Goal: Task Accomplishment & Management: Manage account settings

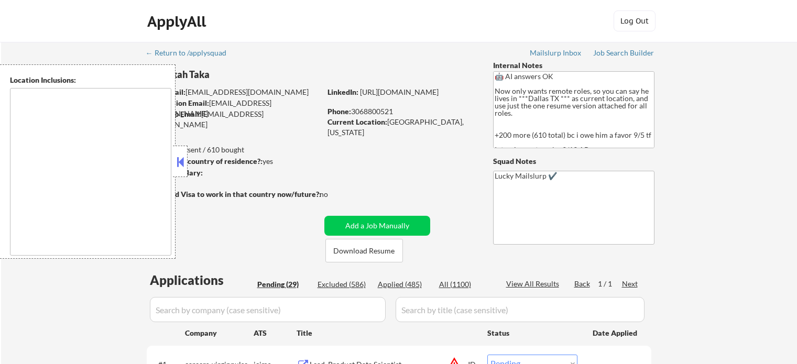
select select ""pending""
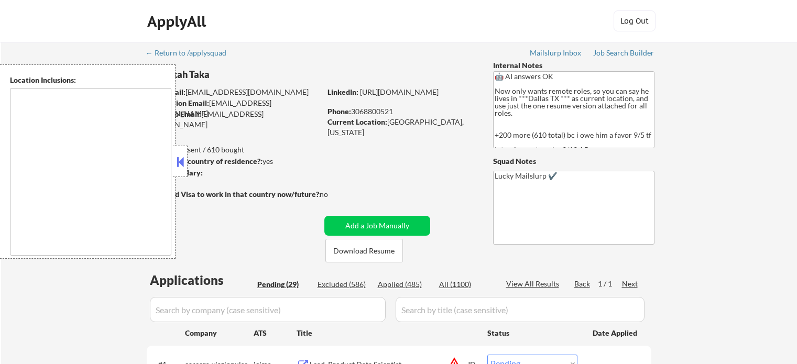
select select ""pending""
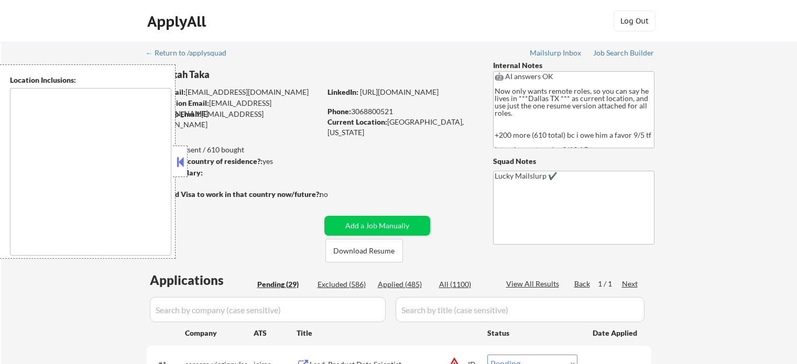
select select ""pending""
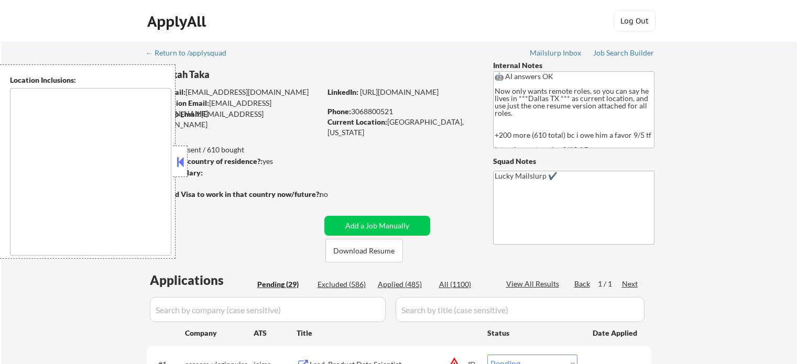
select select ""pending""
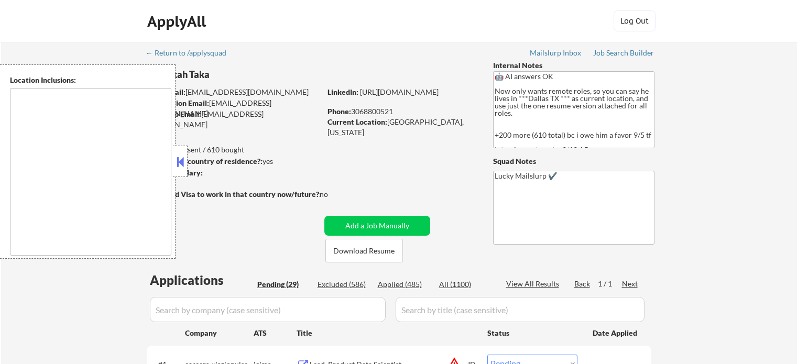
select select ""pending""
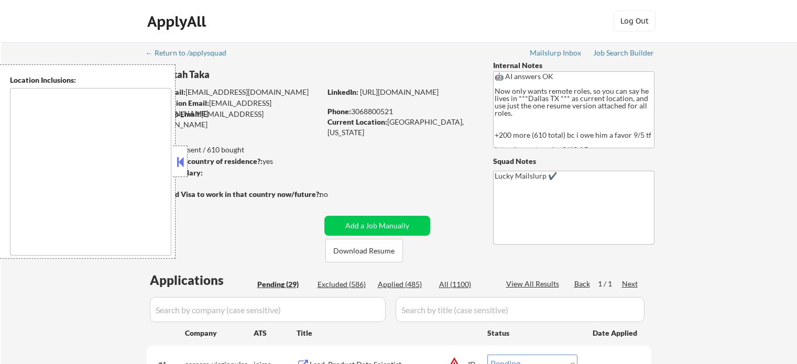
select select ""pending""
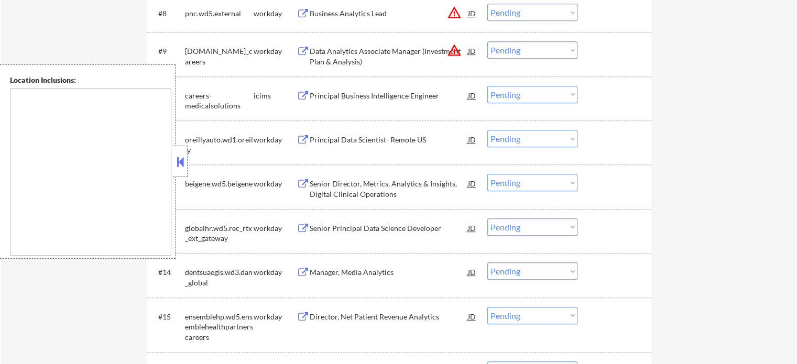
click at [710, 144] on div "← Return to /applysquad Mailslurp Inbox Job Search Builder Kwankah Taka User Em…" at bounding box center [399, 199] width 796 height 1572
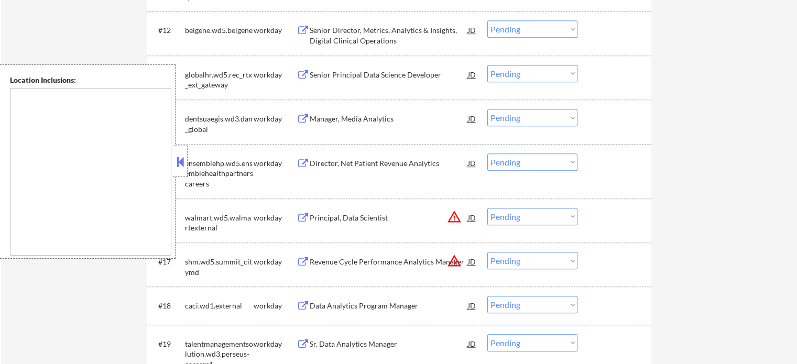
scroll to position [786, 0]
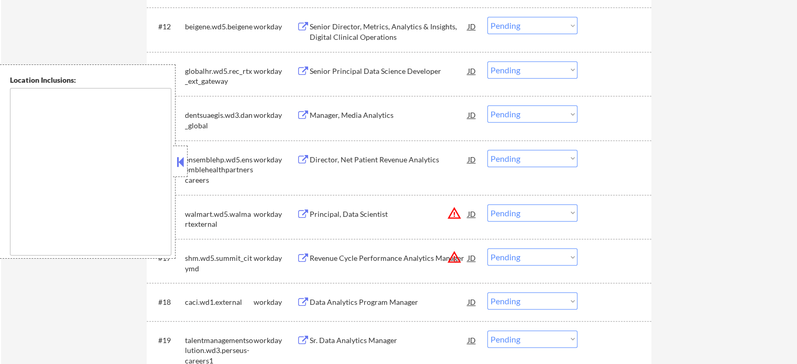
click at [358, 215] on div "Principal, Data Scientist" at bounding box center [389, 214] width 158 height 10
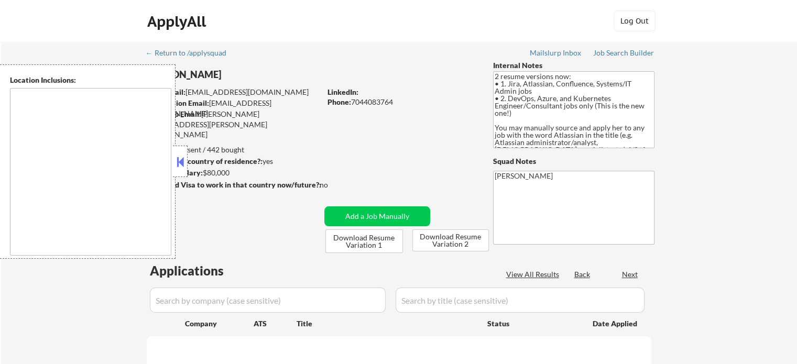
type textarea "Charlottesville, VA Albemarle, VA Crozet, VA Ruckersville, VA Keswick, VA Early…"
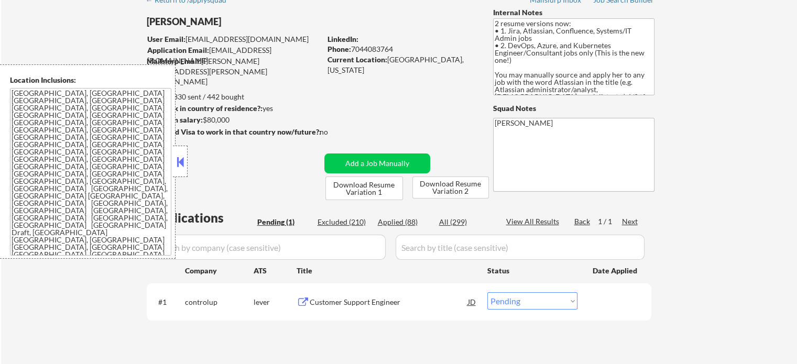
scroll to position [105, 0]
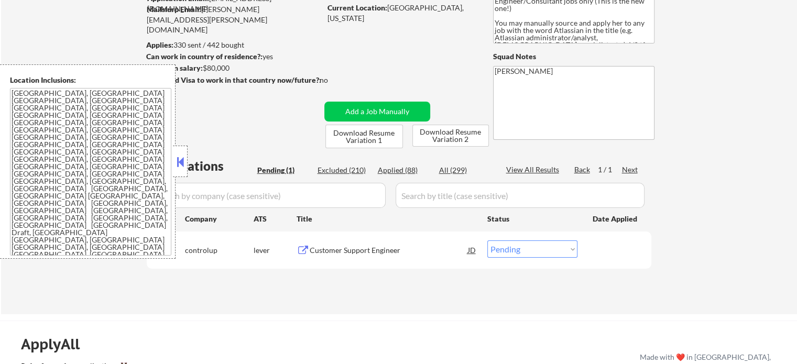
click at [381, 249] on div "Customer Support Engineer" at bounding box center [389, 250] width 158 height 10
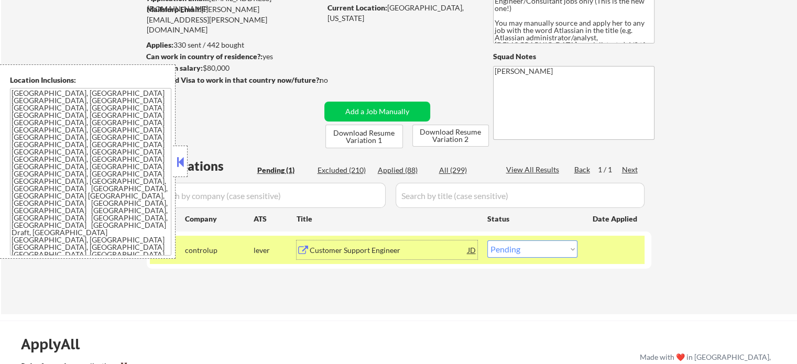
click at [532, 247] on select "Choose an option... Pending Applied Excluded (Questions) Excluded (Expired) Exc…" at bounding box center [532, 248] width 90 height 17
select select ""applied""
click at [487, 240] on select "Choose an option... Pending Applied Excluded (Questions) Excluded (Expired) Exc…" at bounding box center [532, 248] width 90 height 17
click at [593, 253] on div at bounding box center [616, 249] width 46 height 19
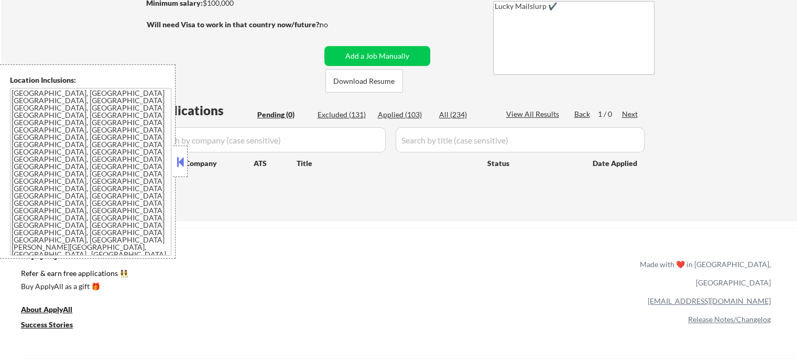
scroll to position [210, 0]
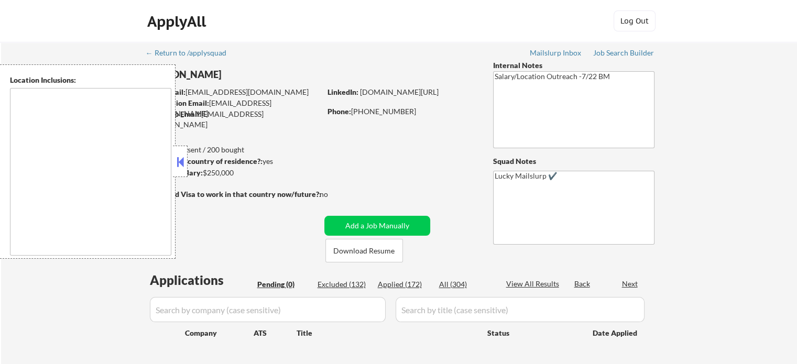
type textarea "Atlanta, GA Decatur, GA East Point, GA Brookhaven, GA Sandy Springs, GA Dunwood…"
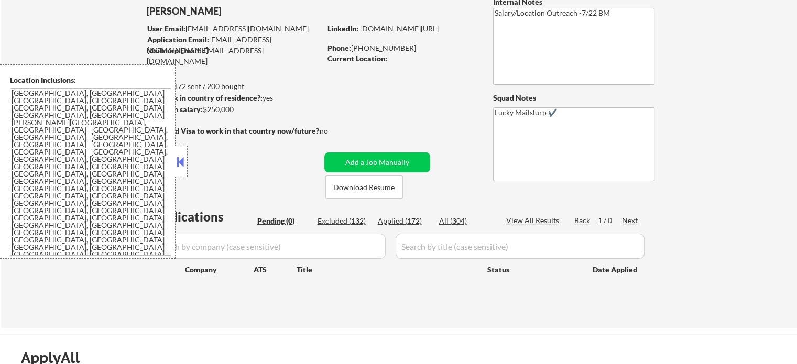
scroll to position [157, 0]
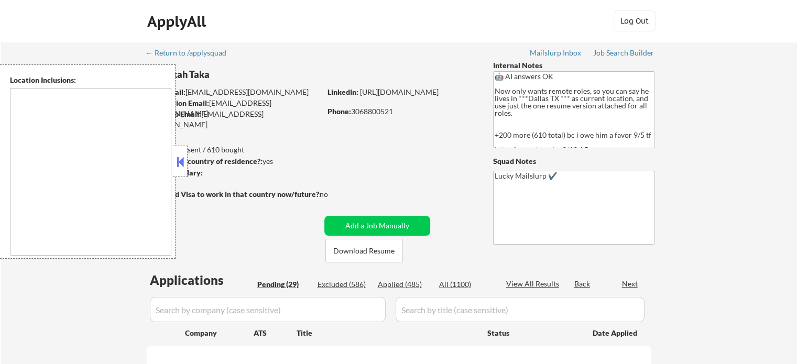
select select ""pending""
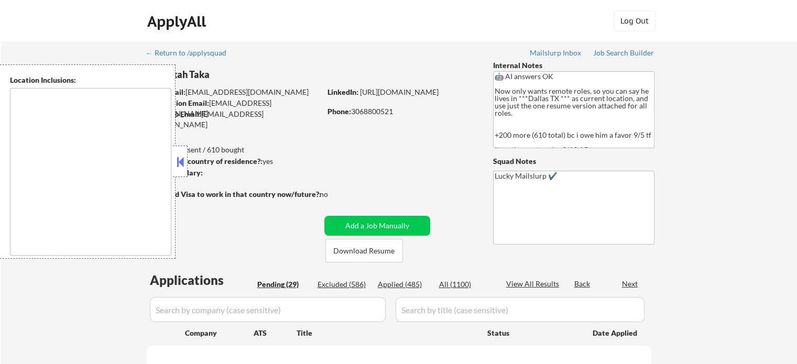
select select ""pending""
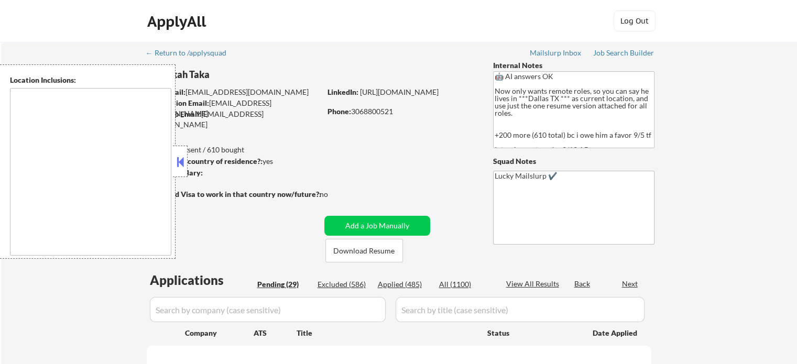
select select ""pending""
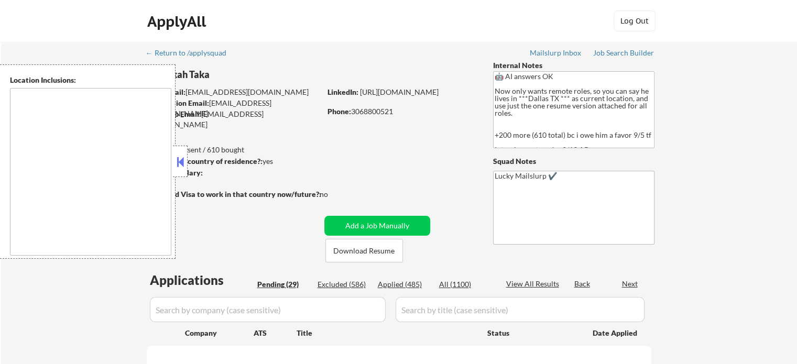
select select ""pending""
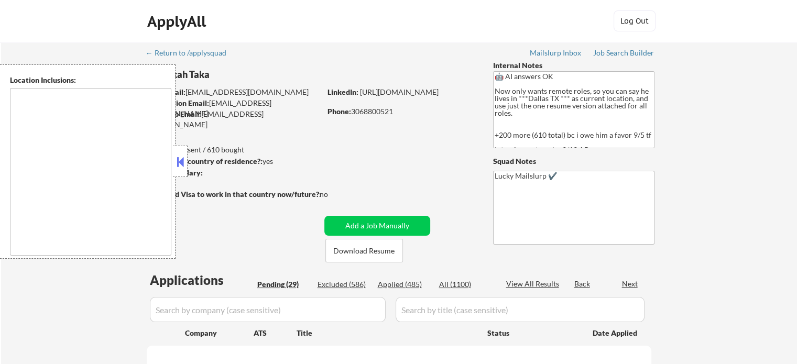
select select ""pending""
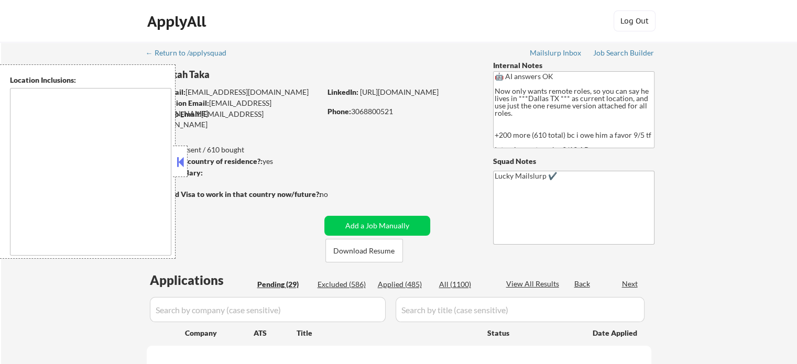
select select ""pending""
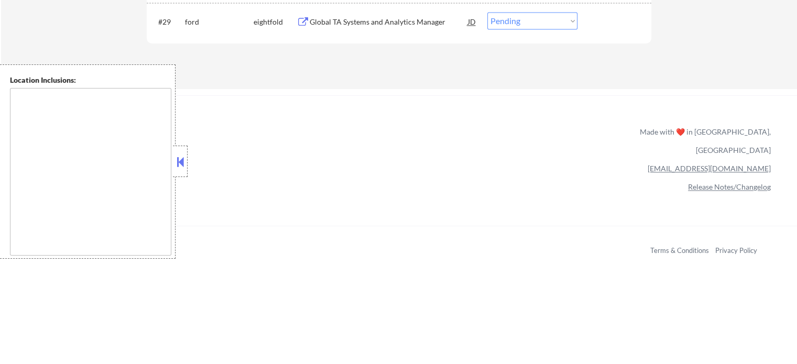
scroll to position [1315, 0]
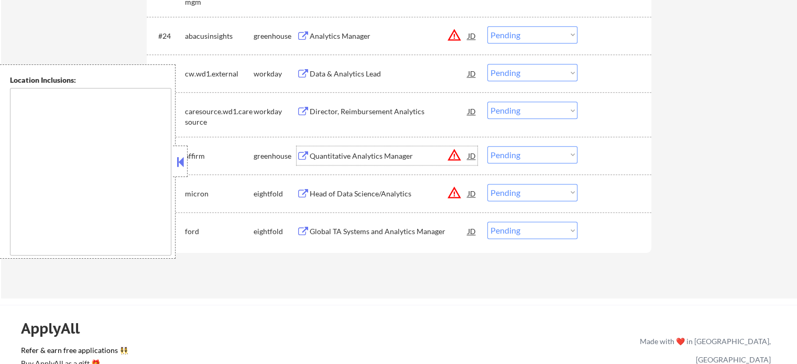
click at [359, 160] on div "Quantitative Analytics Manager" at bounding box center [389, 156] width 158 height 10
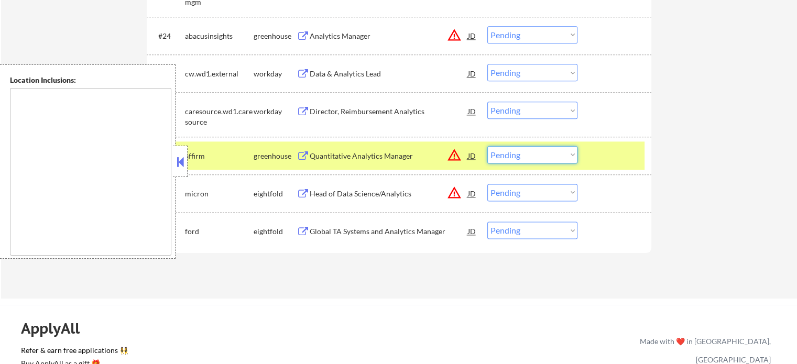
click at [528, 154] on select "Choose an option... Pending Applied Excluded (Questions) Excluded (Expired) Exc…" at bounding box center [532, 154] width 90 height 17
click at [487, 146] on select "Choose an option... Pending Applied Excluded (Questions) Excluded (Expired) Exc…" at bounding box center [532, 154] width 90 height 17
click at [595, 158] on div at bounding box center [616, 155] width 46 height 19
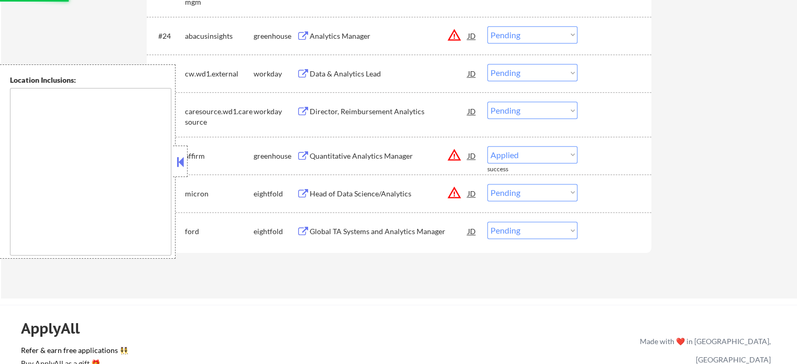
select select ""pending""
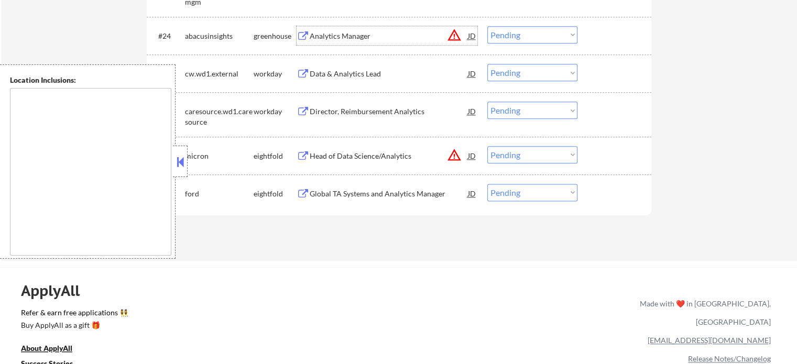
click at [329, 37] on div "Analytics Manager" at bounding box center [389, 36] width 158 height 10
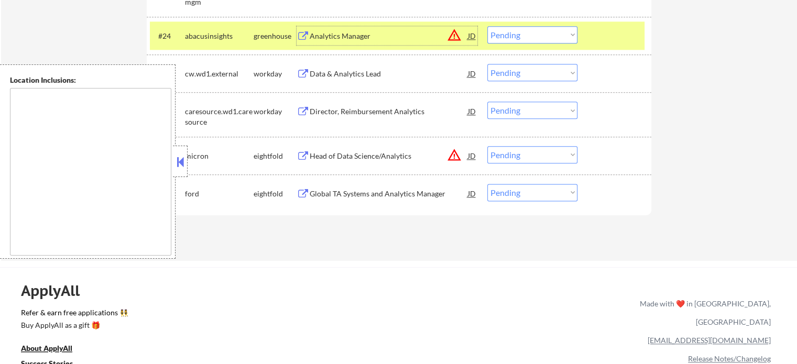
click at [515, 33] on select "Choose an option... Pending Applied Excluded (Questions) Excluded (Expired) Exc…" at bounding box center [532, 34] width 90 height 17
click at [487, 26] on select "Choose an option... Pending Applied Excluded (Questions) Excluded (Expired) Exc…" at bounding box center [532, 34] width 90 height 17
click at [599, 37] on div at bounding box center [616, 35] width 46 height 19
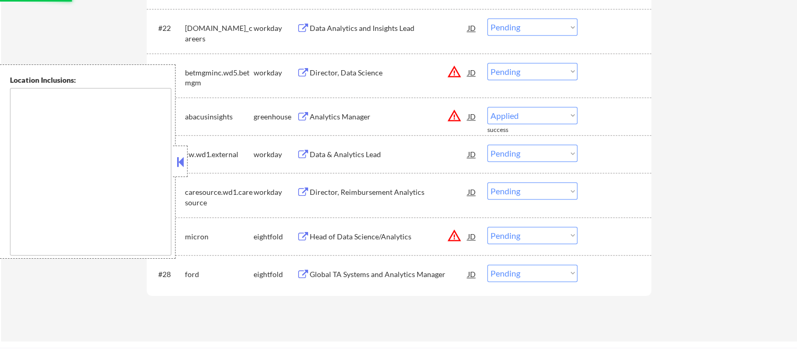
scroll to position [1158, 0]
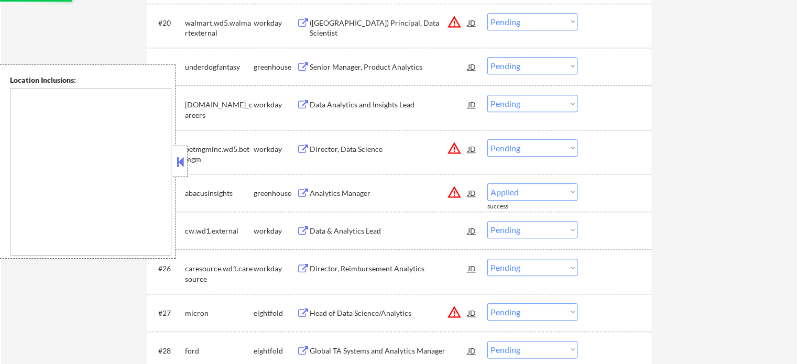
select select ""pending""
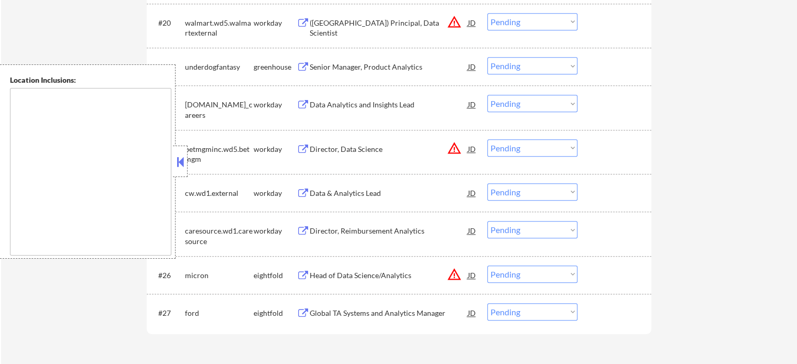
click at [354, 233] on div "Director, Reimbursement Analytics" at bounding box center [389, 231] width 158 height 10
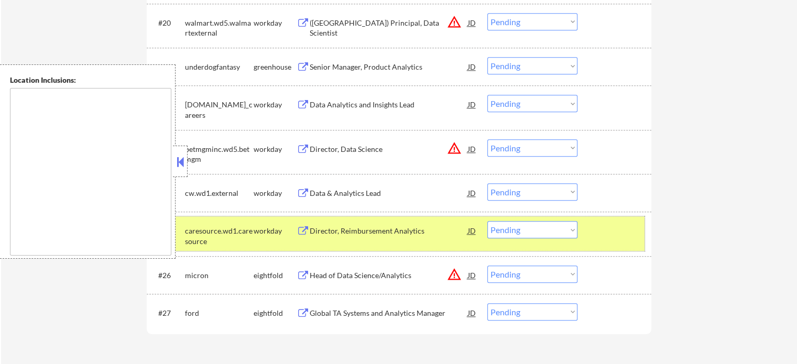
click at [606, 232] on div at bounding box center [616, 230] width 46 height 19
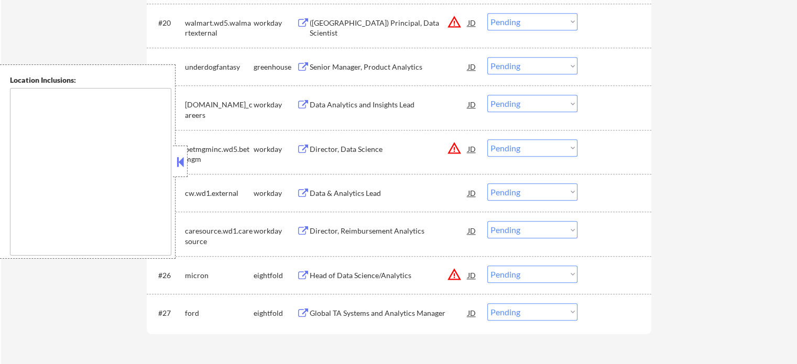
click at [353, 227] on div "Director, Reimbursement Analytics" at bounding box center [389, 231] width 158 height 10
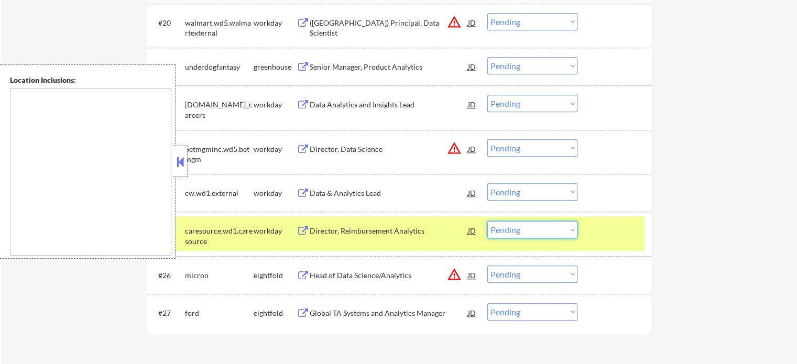
click at [556, 226] on select "Choose an option... Pending Applied Excluded (Questions) Excluded (Expired) Exc…" at bounding box center [532, 229] width 90 height 17
click at [487, 221] on select "Choose an option... Pending Applied Excluded (Questions) Excluded (Expired) Exc…" at bounding box center [532, 229] width 90 height 17
click at [606, 235] on div at bounding box center [616, 230] width 46 height 19
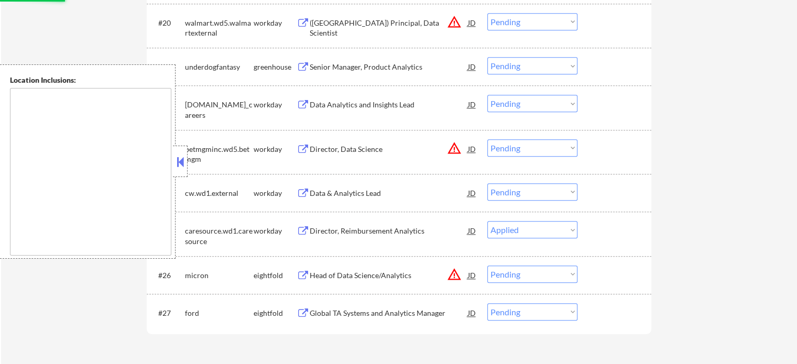
click at [354, 190] on div "Data & Analytics Lead" at bounding box center [389, 193] width 158 height 10
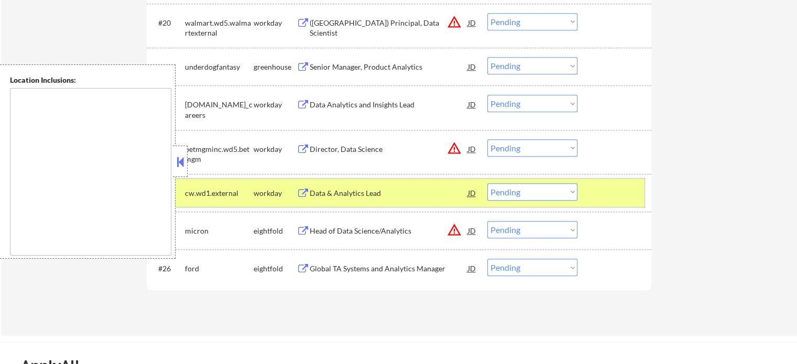
click at [624, 194] on div at bounding box center [616, 192] width 46 height 19
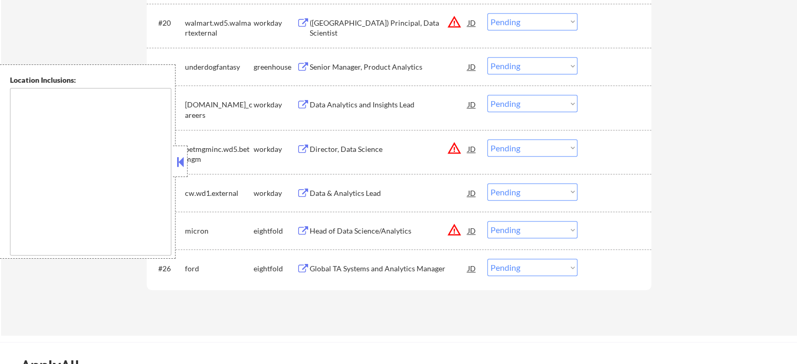
click at [335, 185] on div "Data & Analytics Lead" at bounding box center [389, 192] width 158 height 19
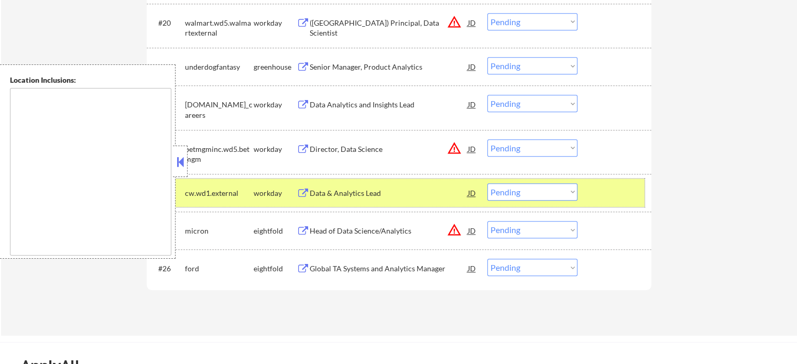
click at [612, 191] on div at bounding box center [616, 192] width 46 height 19
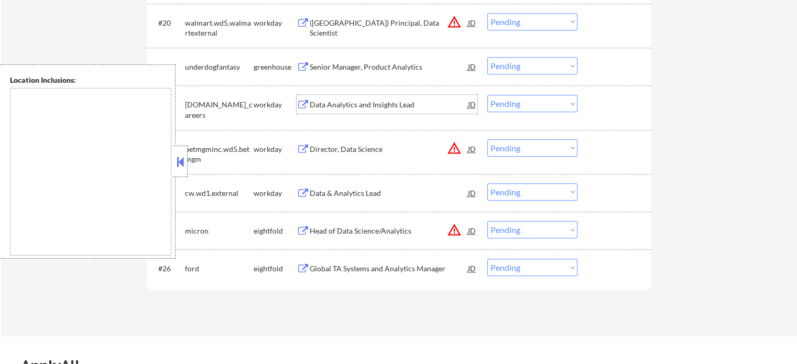
click at [356, 106] on div "Data Analytics and Insights Lead" at bounding box center [389, 105] width 158 height 10
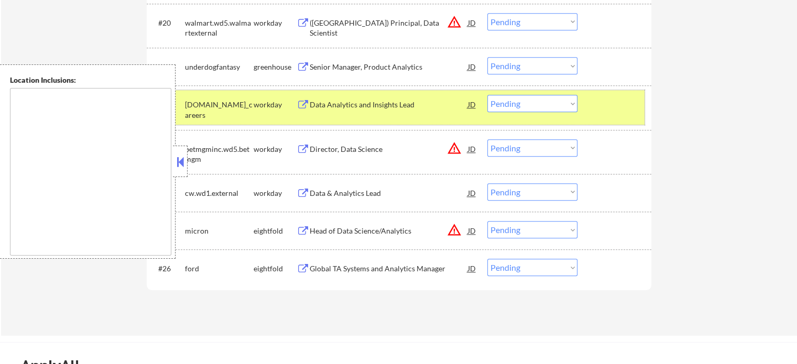
click at [621, 116] on div "#22 allstate.wd5.allstate_careers workday Data Analytics and Insights Lead JD C…" at bounding box center [397, 107] width 495 height 35
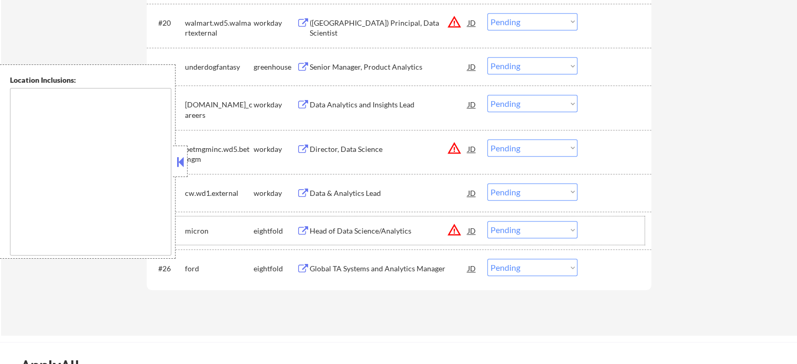
click at [379, 242] on div "#25 micron eightfold Head of Data Science/Analytics JD warning_amber Choose an …" at bounding box center [397, 230] width 495 height 28
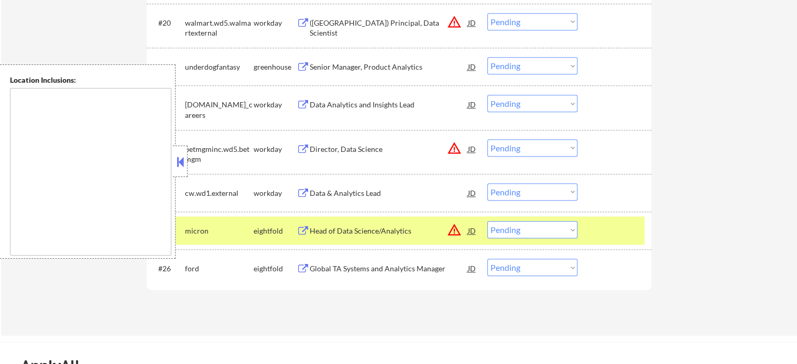
click at [384, 238] on div "#25 micron eightfold Head of Data Science/Analytics JD warning_amber Choose an …" at bounding box center [397, 230] width 495 height 28
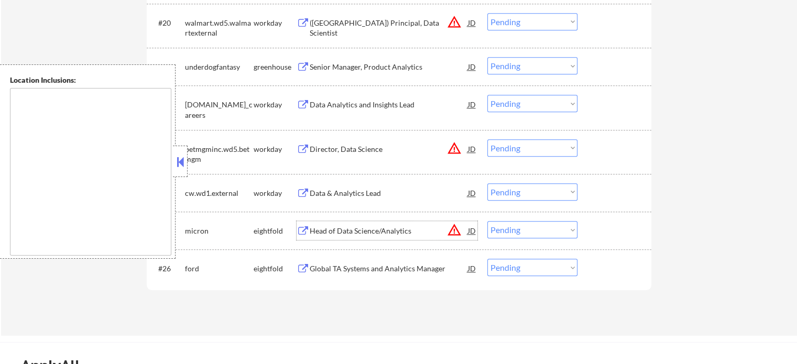
click at [393, 232] on div "Head of Data Science/Analytics" at bounding box center [389, 231] width 158 height 10
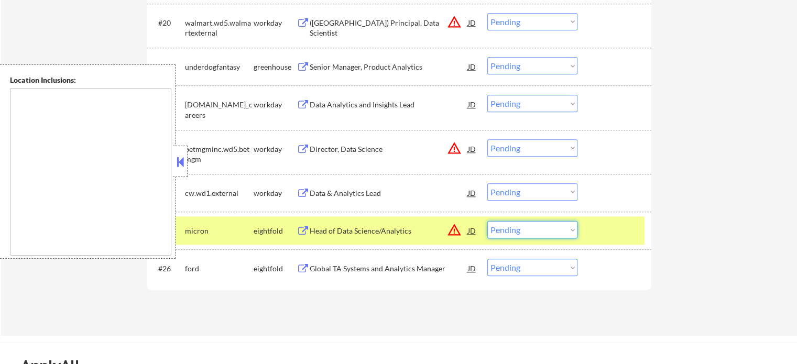
click at [530, 231] on select "Choose an option... Pending Applied Excluded (Questions) Excluded (Expired) Exc…" at bounding box center [532, 229] width 90 height 17
click at [487, 221] on select "Choose an option... Pending Applied Excluded (Questions) Excluded (Expired) Exc…" at bounding box center [532, 229] width 90 height 17
click at [597, 229] on div at bounding box center [616, 230] width 46 height 19
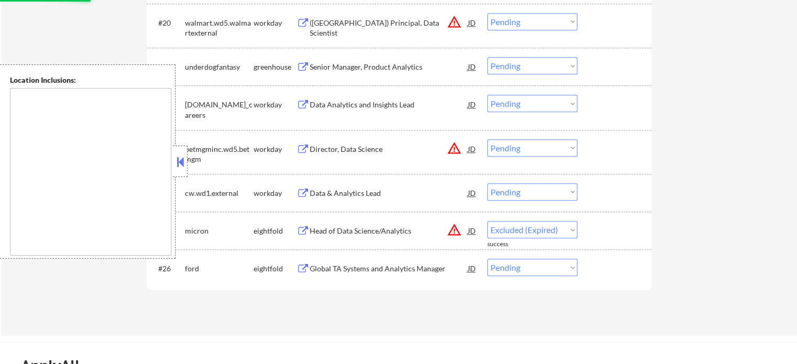
select select ""pending""
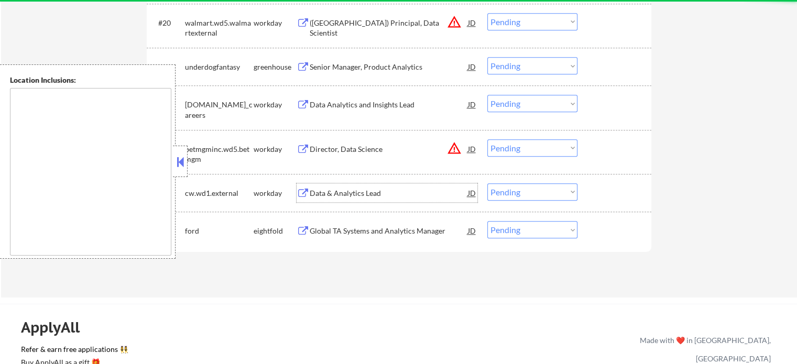
click at [335, 188] on div "Data & Analytics Lead" at bounding box center [389, 193] width 158 height 10
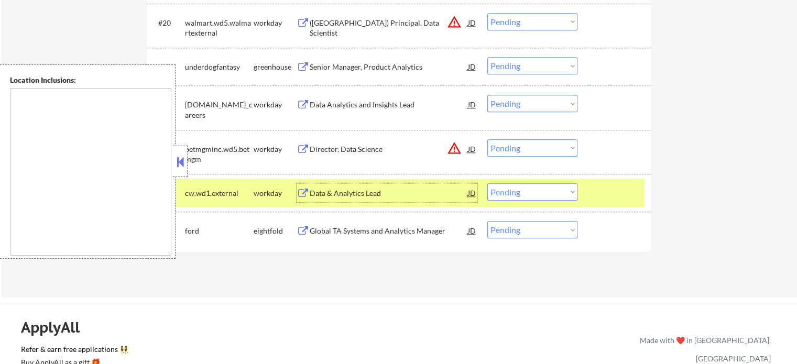
click at [623, 193] on div at bounding box center [616, 192] width 46 height 19
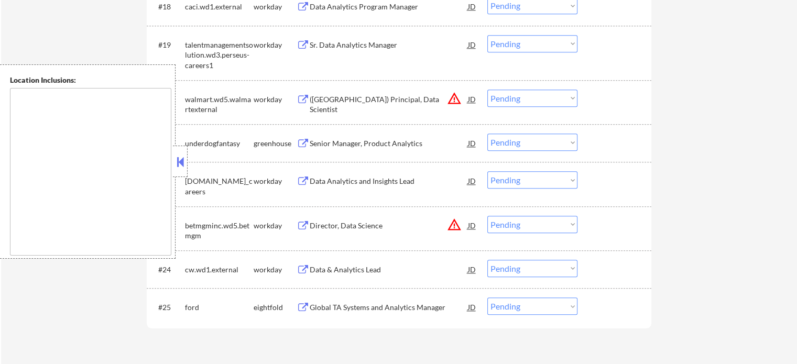
scroll to position [948, 0]
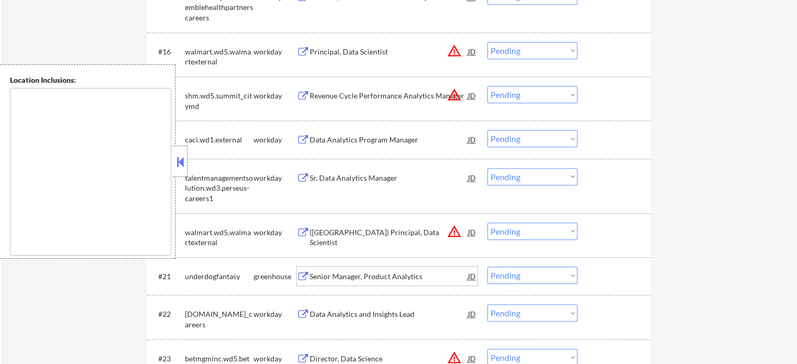
click at [348, 276] on div "Senior Manager, Product Analytics" at bounding box center [389, 276] width 158 height 10
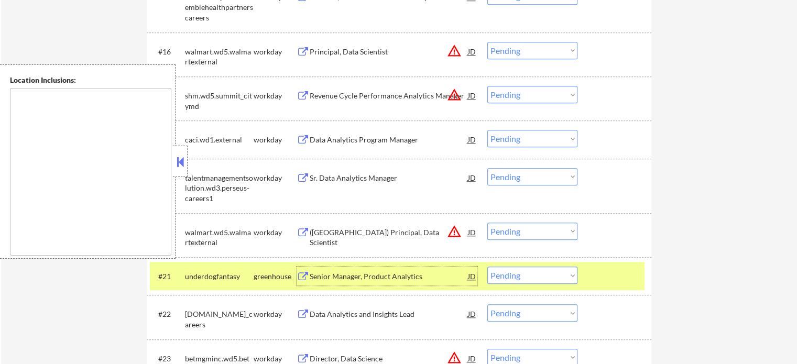
click at [611, 272] on div at bounding box center [616, 276] width 46 height 19
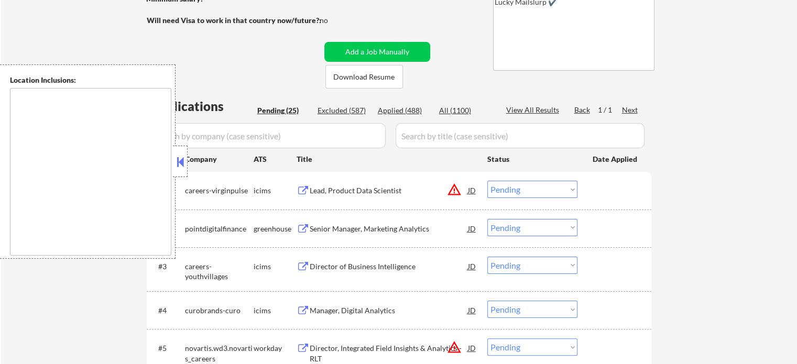
scroll to position [210, 0]
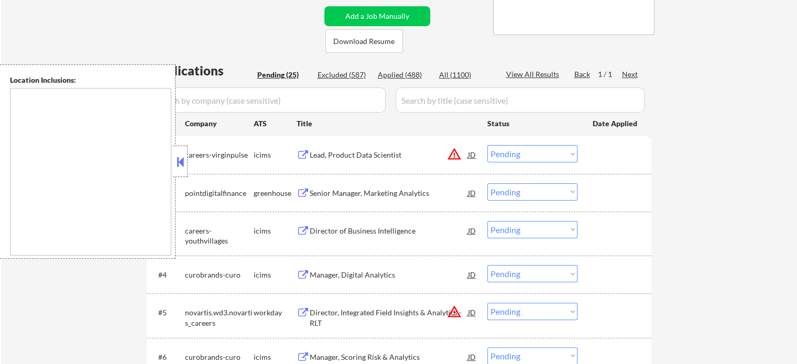
click at [349, 154] on div "Lead, Product Data Scientist" at bounding box center [389, 155] width 158 height 10
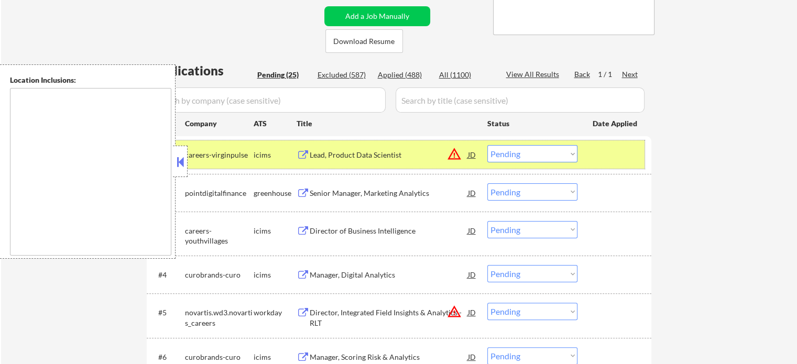
click at [607, 152] on div at bounding box center [616, 154] width 46 height 19
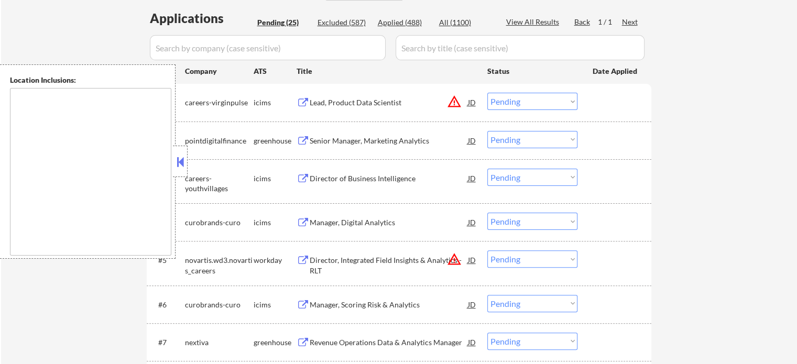
scroll to position [314, 0]
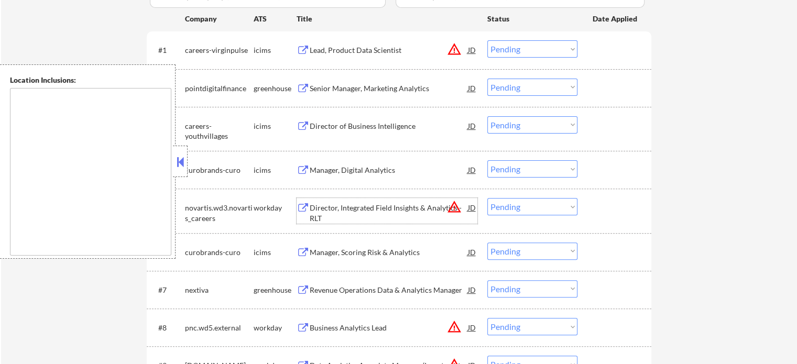
click at [354, 208] on div "Director, Integrated Field Insights & Analytics - RLT" at bounding box center [389, 213] width 158 height 20
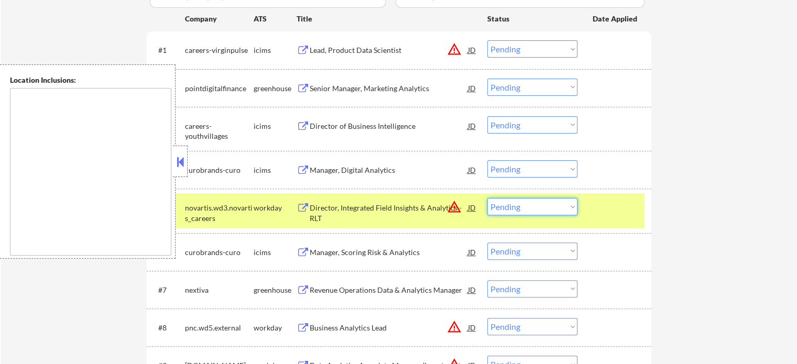
click at [509, 208] on select "Choose an option... Pending Applied Excluded (Questions) Excluded (Expired) Exc…" at bounding box center [532, 206] width 90 height 17
click at [487, 198] on select "Choose an option... Pending Applied Excluded (Questions) Excluded (Expired) Exc…" at bounding box center [532, 206] width 90 height 17
click at [598, 211] on div at bounding box center [616, 207] width 46 height 19
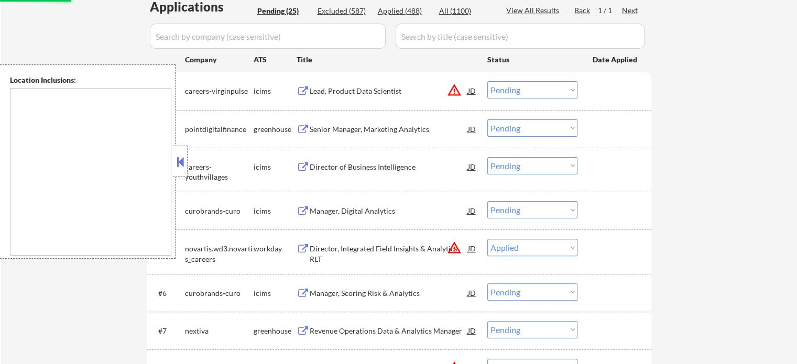
scroll to position [210, 0]
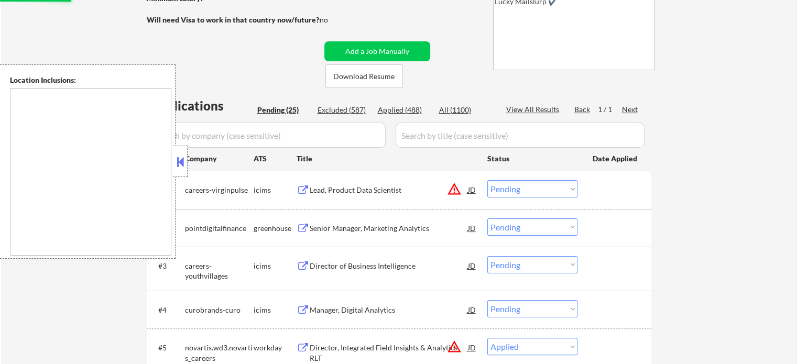
select select ""pending""
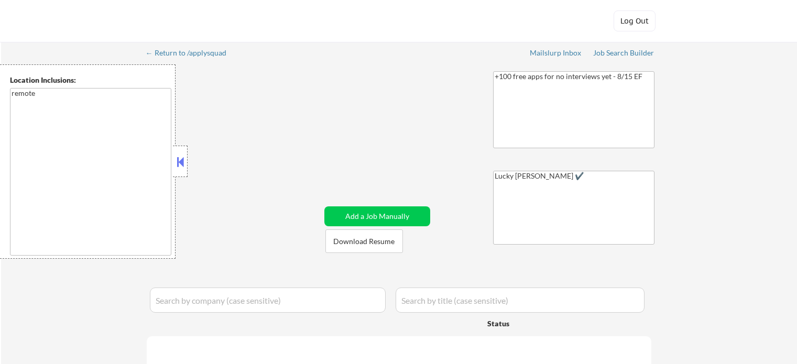
select select ""pending""
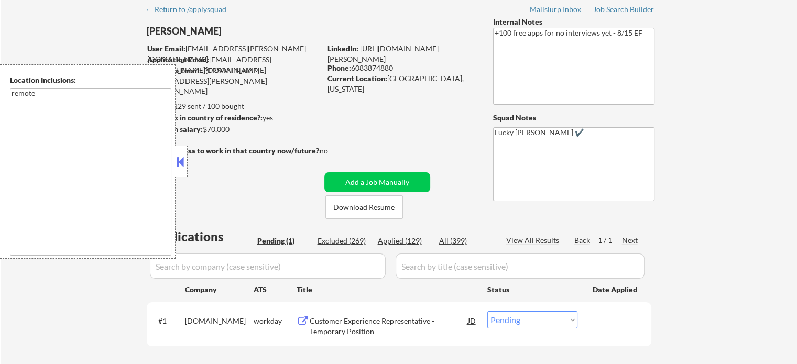
scroll to position [105, 0]
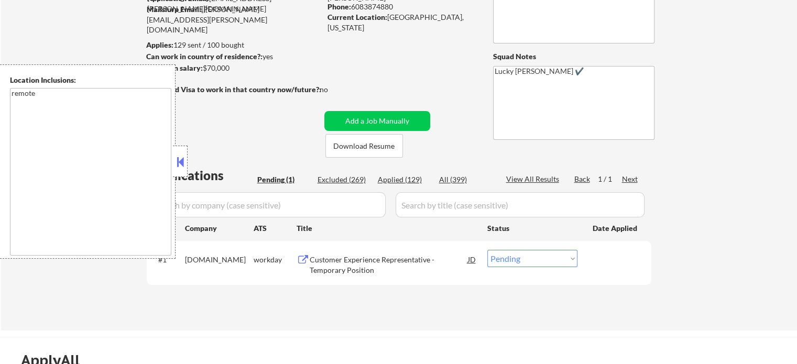
click at [324, 269] on div "Customer Experience Representative - Temporary Position" at bounding box center [389, 265] width 158 height 20
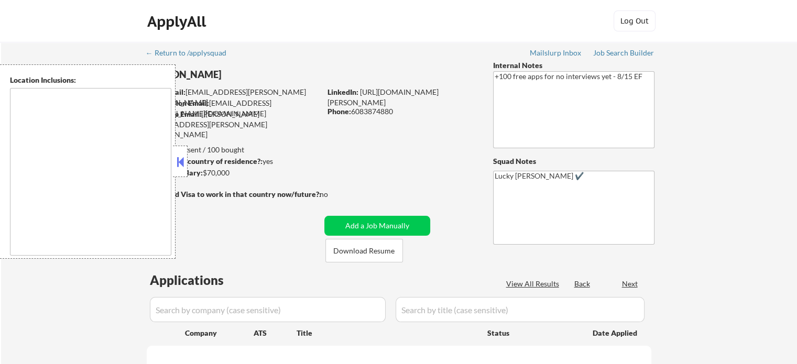
type textarea "remote"
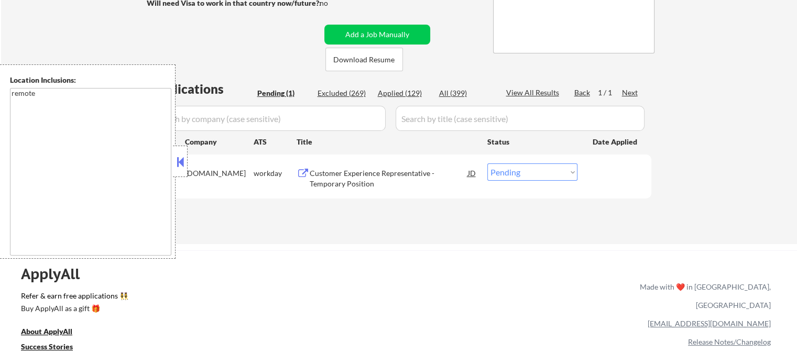
scroll to position [210, 0]
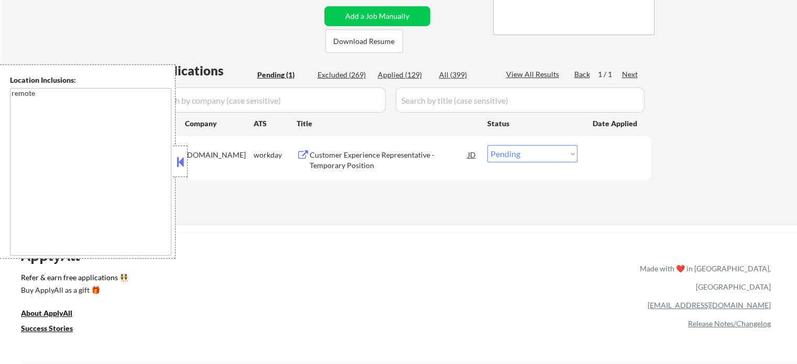
click at [532, 145] on select "Choose an option... Pending Applied Excluded (Questions) Excluded (Expired) Exc…" at bounding box center [532, 153] width 90 height 17
select select ""excluded__bad_match_""
click at [487, 145] on select "Choose an option... Pending Applied Excluded (Questions) Excluded (Expired) Exc…" at bounding box center [532, 153] width 90 height 17
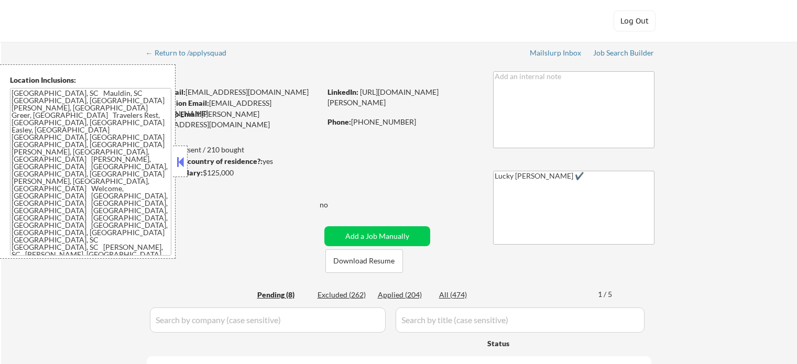
select select ""pending""
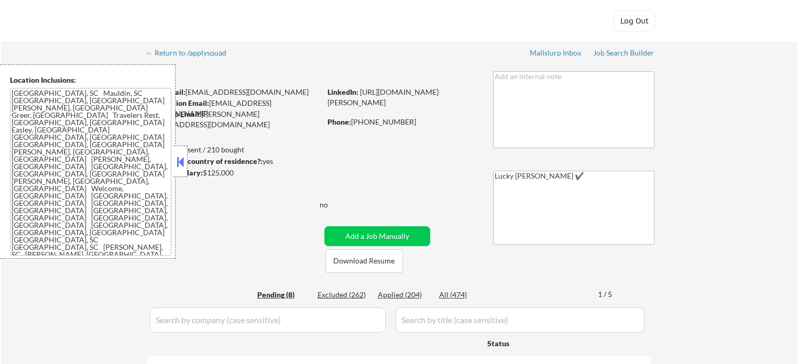
select select ""pending""
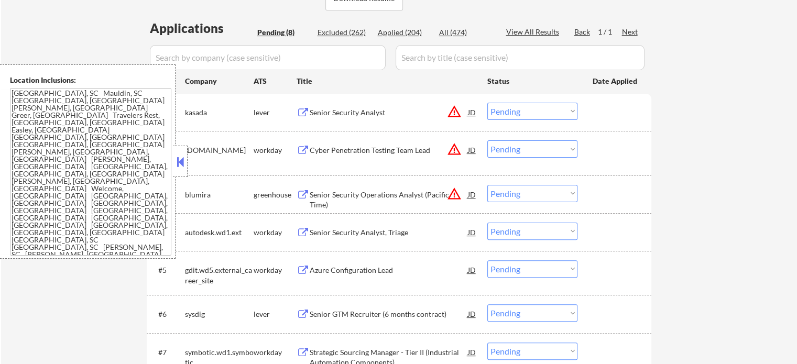
scroll to position [210, 0]
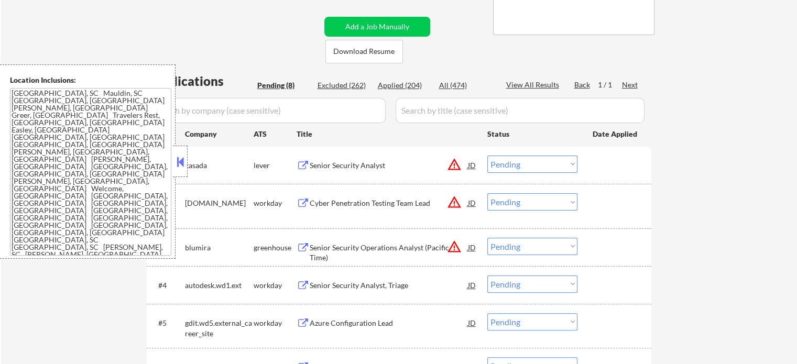
click at [340, 161] on div "Senior Security Analyst" at bounding box center [389, 165] width 158 height 10
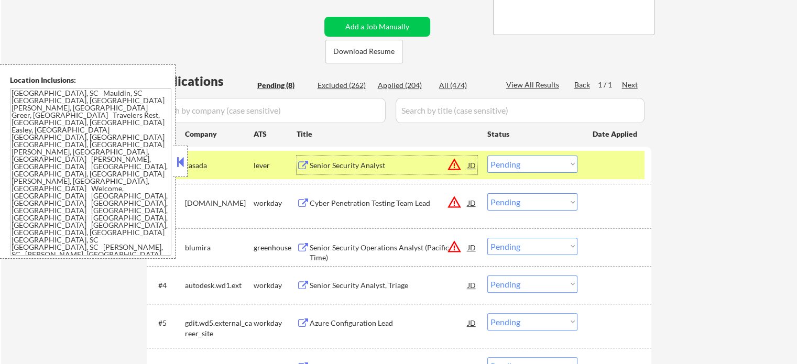
click at [563, 169] on select "Choose an option... Pending Applied Excluded (Questions) Excluded (Expired) Exc…" at bounding box center [532, 164] width 90 height 17
click at [487, 156] on select "Choose an option... Pending Applied Excluded (Questions) Excluded (Expired) Exc…" at bounding box center [532, 164] width 90 height 17
click at [612, 161] on div at bounding box center [616, 165] width 46 height 19
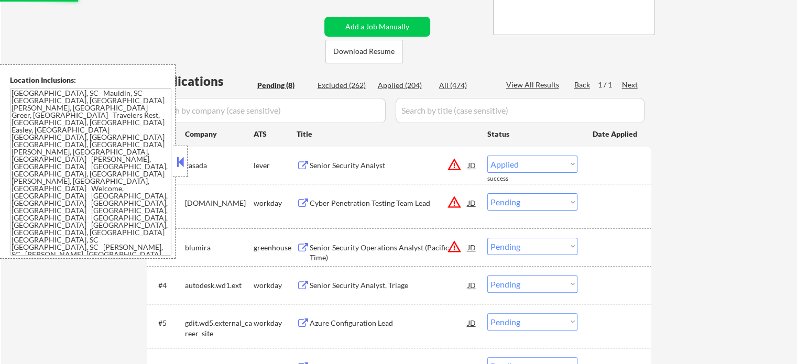
select select ""pending""
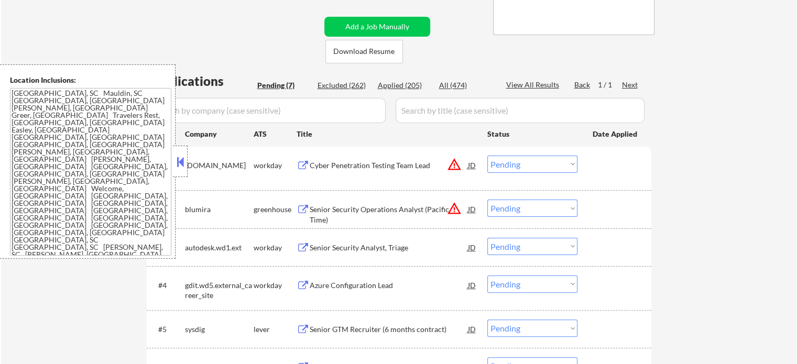
click at [341, 207] on div "Senior Security Operations Analyst (Pacific Time)" at bounding box center [389, 214] width 158 height 20
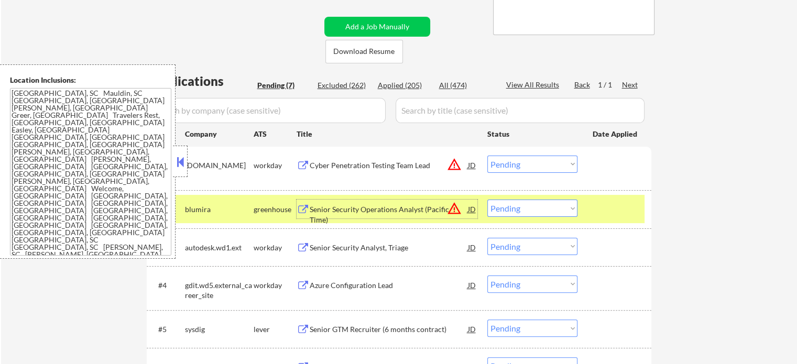
click at [555, 205] on select "Choose an option... Pending Applied Excluded (Questions) Excluded (Expired) Exc…" at bounding box center [532, 208] width 90 height 17
click at [487, 200] on select "Choose an option... Pending Applied Excluded (Questions) Excluded (Expired) Exc…" at bounding box center [532, 208] width 90 height 17
click at [600, 207] on div at bounding box center [616, 209] width 46 height 19
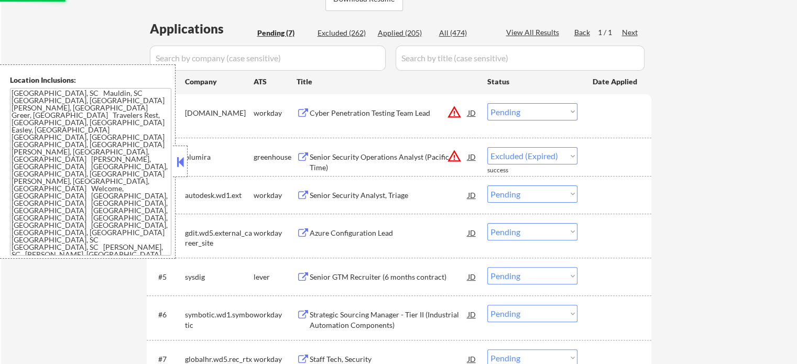
select select ""pending""
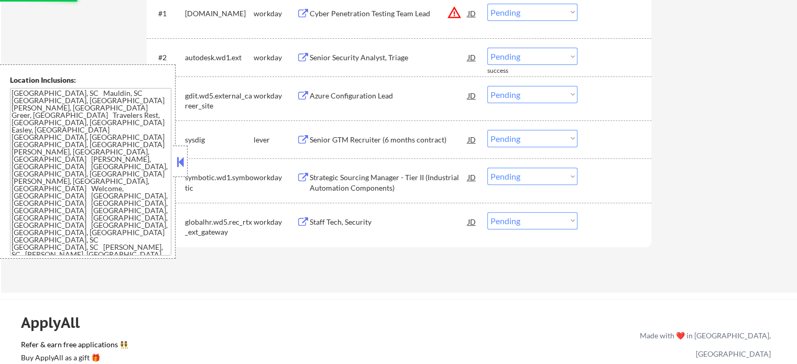
scroll to position [367, 0]
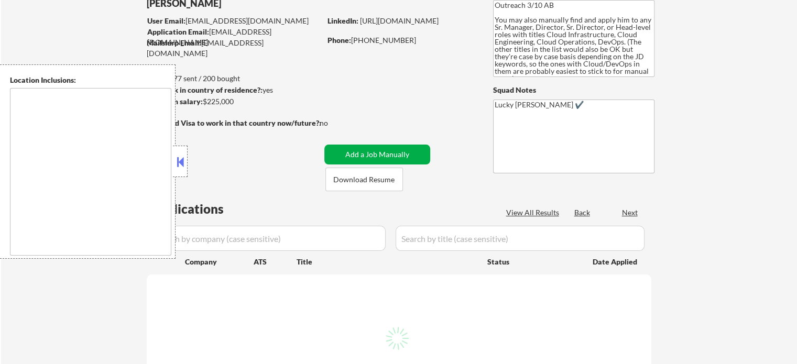
type textarea "[GEOGRAPHIC_DATA], [GEOGRAPHIC_DATA] [GEOGRAPHIC_DATA], [GEOGRAPHIC_DATA] [GEOG…"
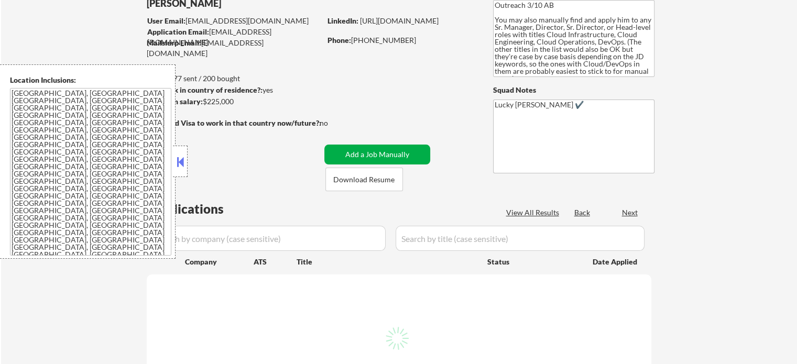
scroll to position [105, 0]
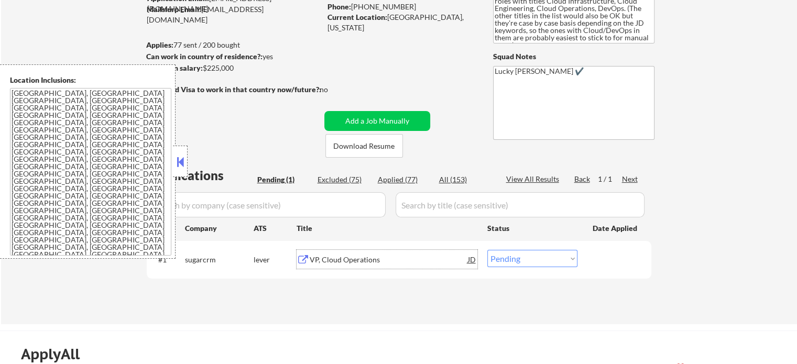
click at [343, 264] on div "VP, Cloud Operations" at bounding box center [389, 260] width 158 height 10
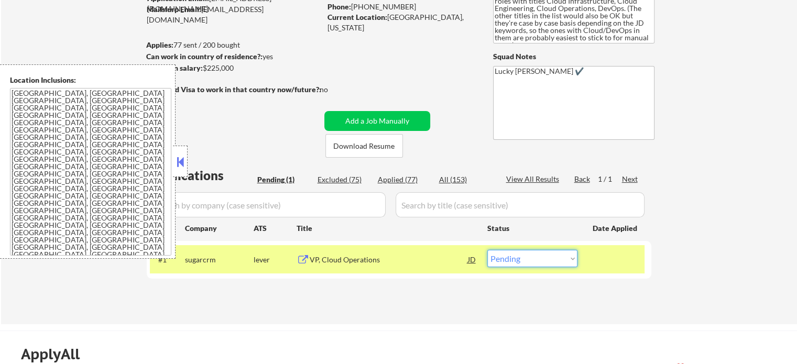
click at [508, 258] on select "Choose an option... Pending Applied Excluded (Questions) Excluded (Expired) Exc…" at bounding box center [532, 258] width 90 height 17
select select ""applied""
click at [487, 250] on select "Choose an option... Pending Applied Excluded (Questions) Excluded (Expired) Exc…" at bounding box center [532, 258] width 90 height 17
click at [595, 258] on div at bounding box center [616, 259] width 46 height 19
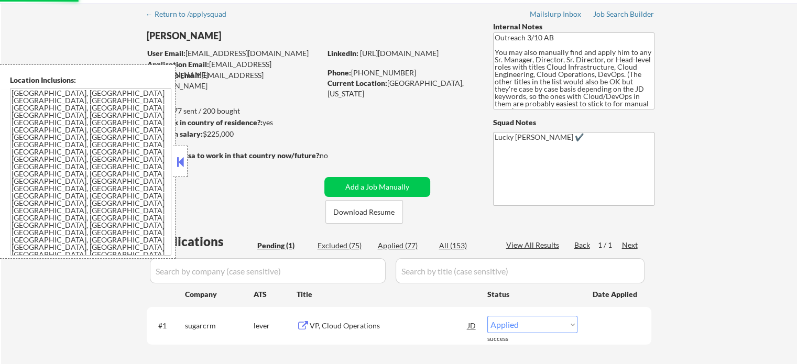
scroll to position [0, 0]
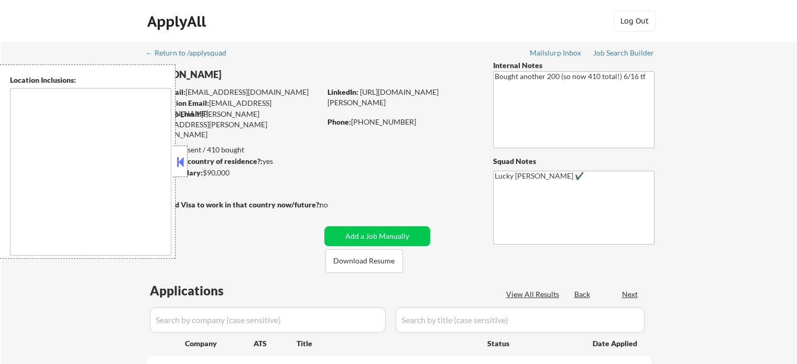
type textarea "remote"
select select ""pending""
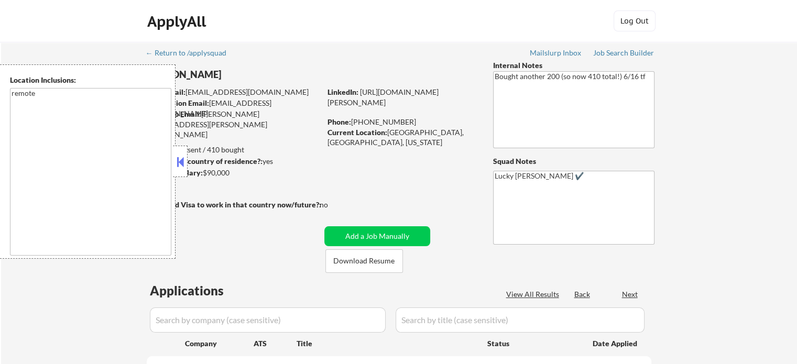
select select ""pending""
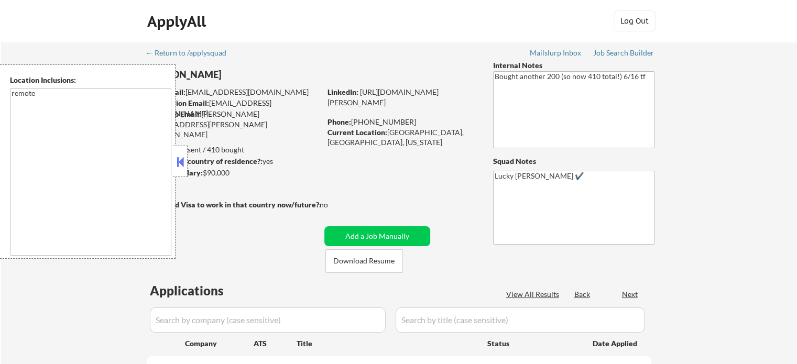
select select ""pending""
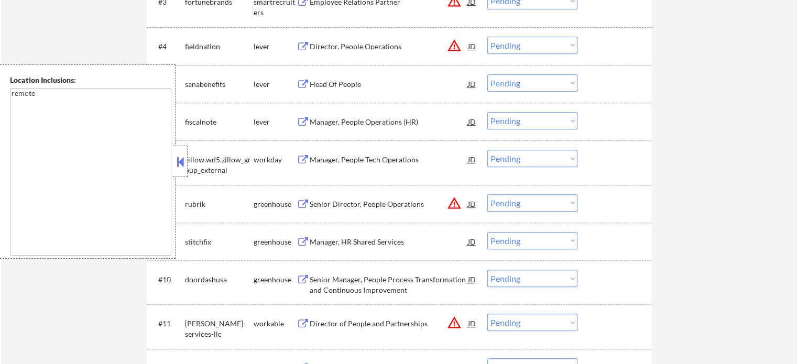
scroll to position [524, 0]
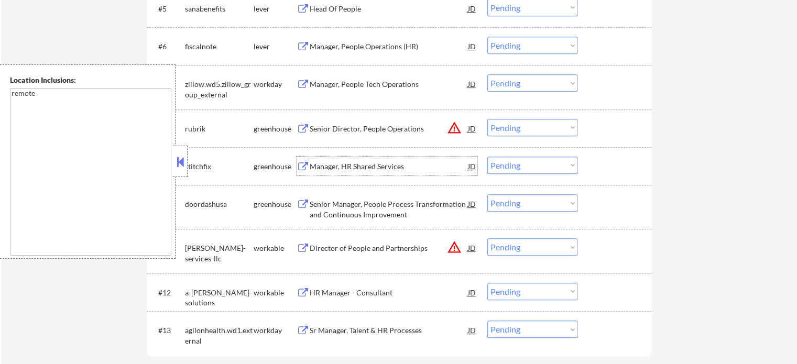
click at [345, 163] on div "Manager, HR Shared Services" at bounding box center [389, 166] width 158 height 10
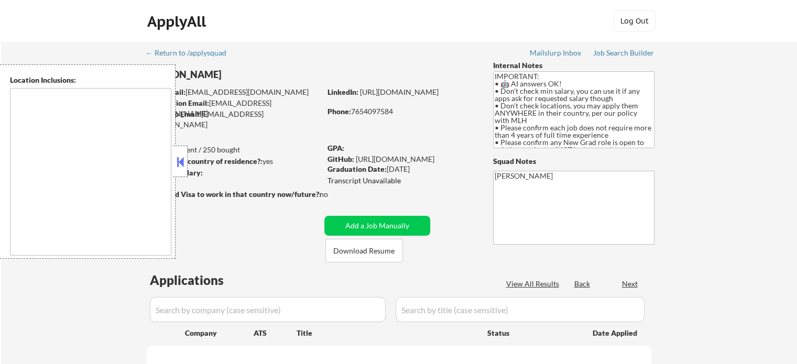
type textarea "country:[GEOGRAPHIC_DATA]"
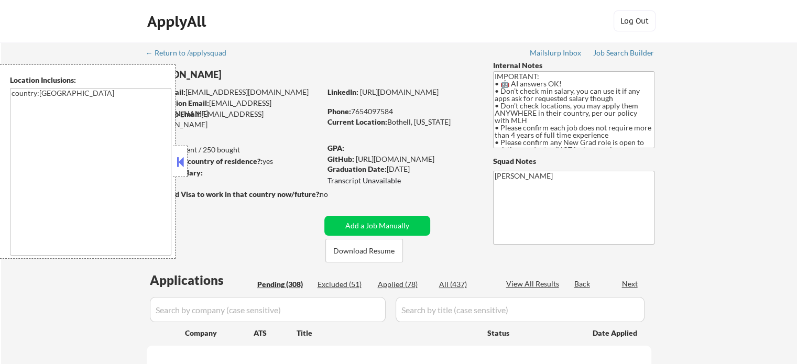
select select ""pending""
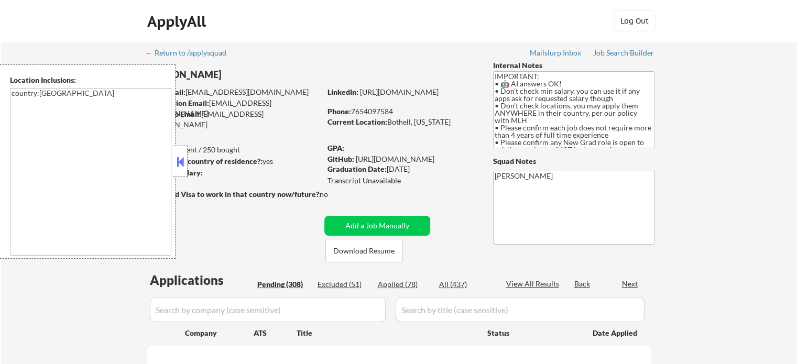
select select ""pending""
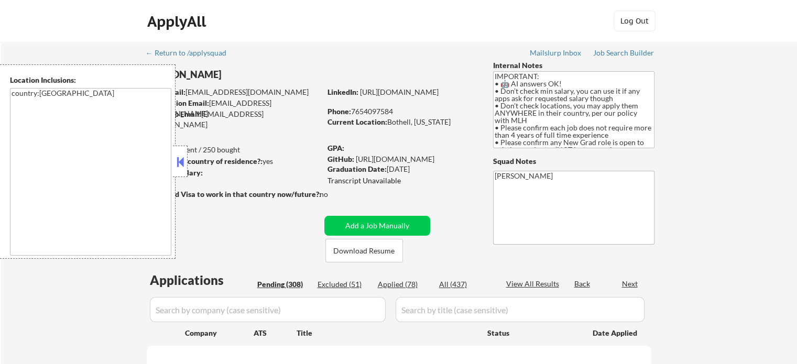
select select ""pending""
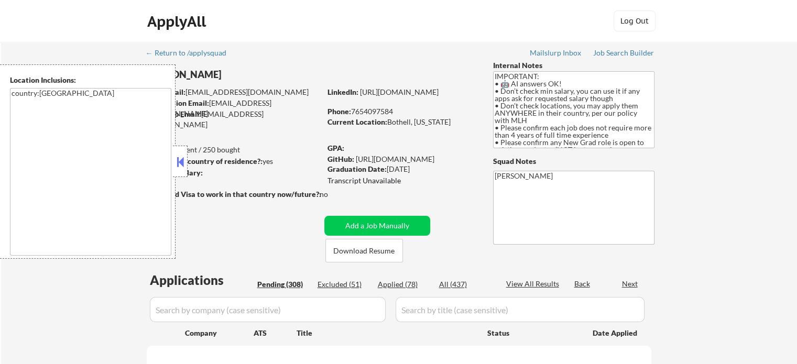
select select ""pending""
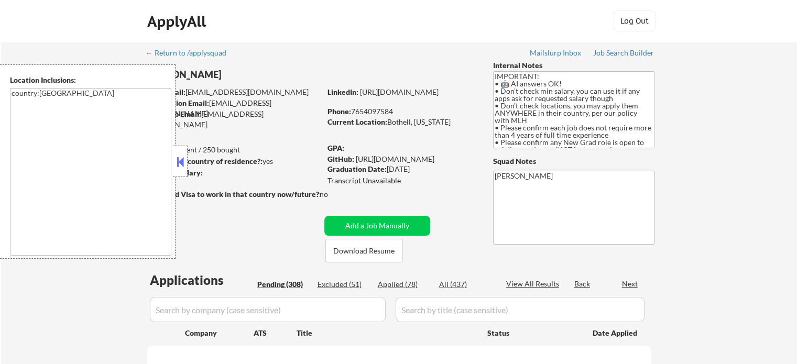
select select ""pending""
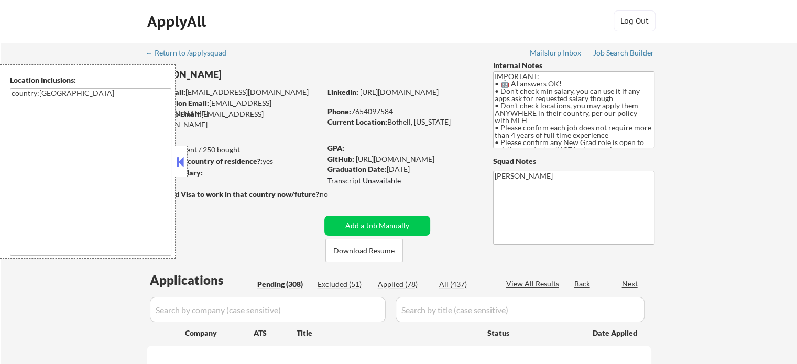
select select ""pending""
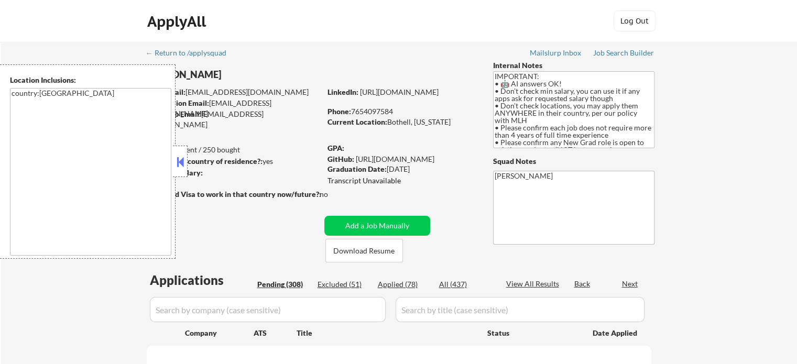
select select ""pending""
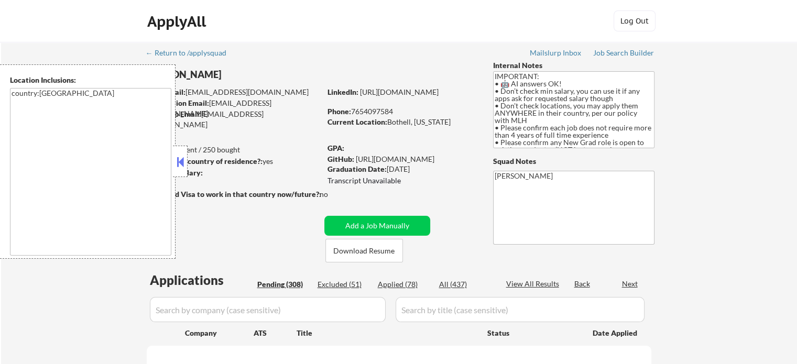
select select ""pending""
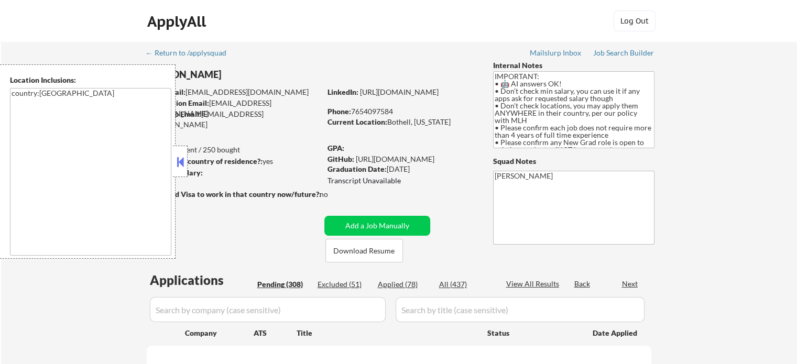
select select ""pending""
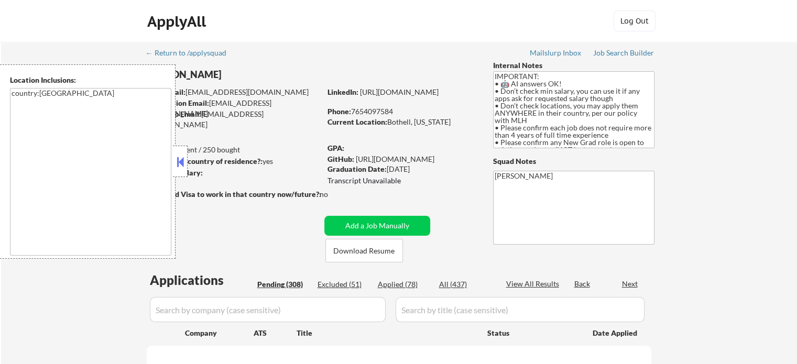
select select ""pending""
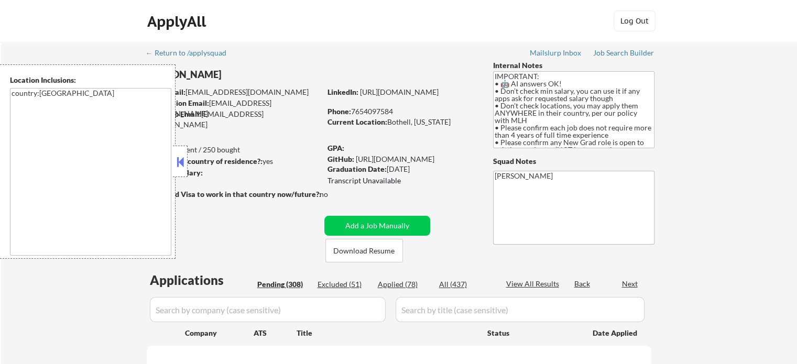
select select ""pending""
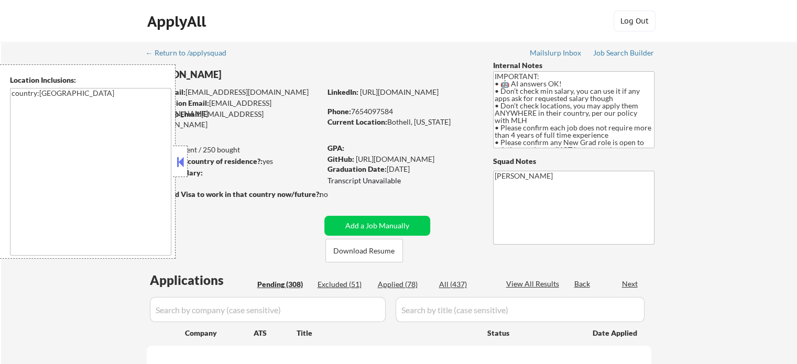
select select ""pending""
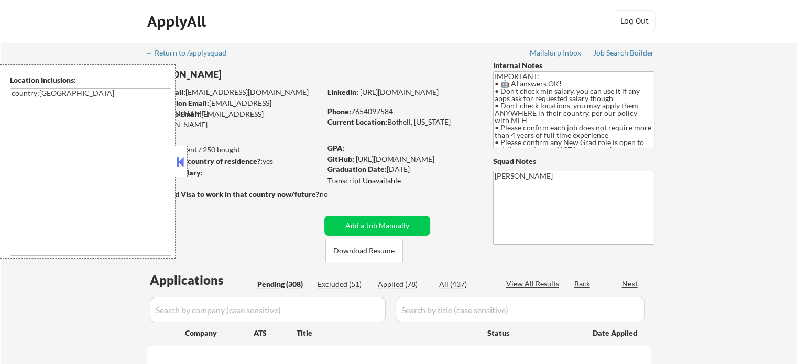
select select ""pending""
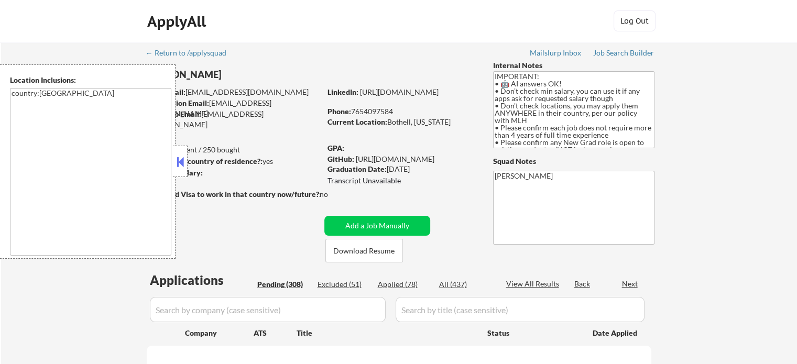
select select ""pending""
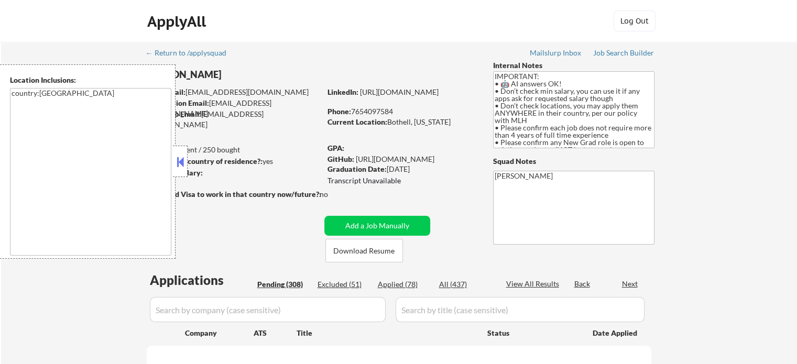
select select ""pending""
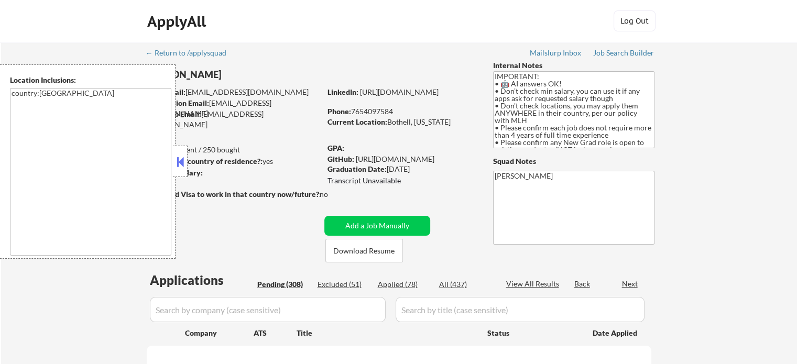
select select ""pending""
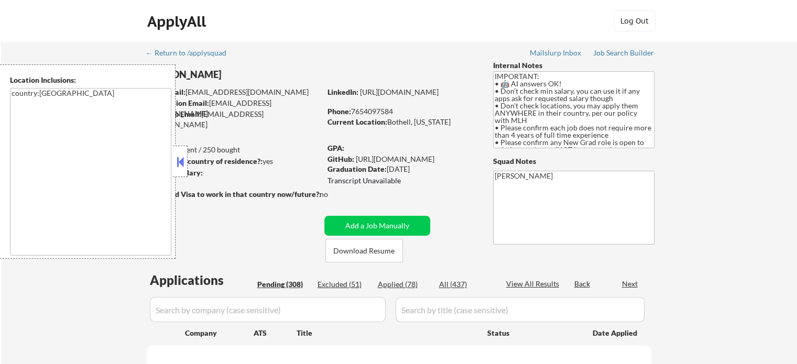
select select ""pending""
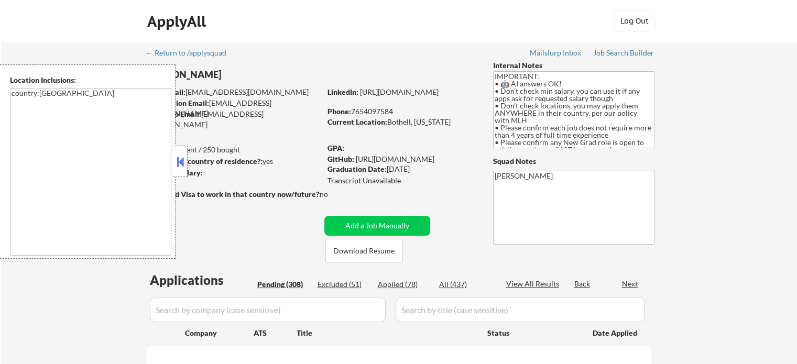
select select ""pending""
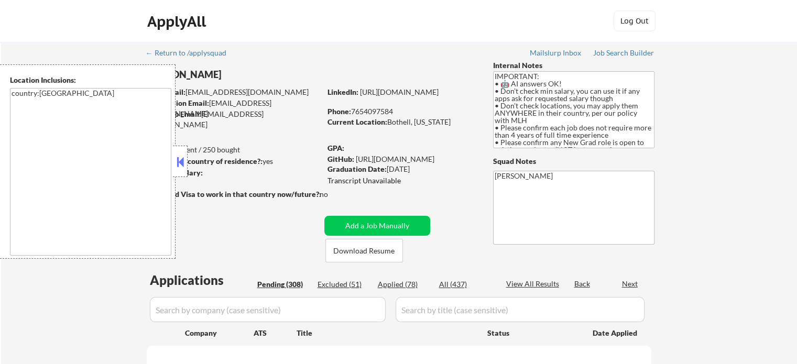
select select ""pending""
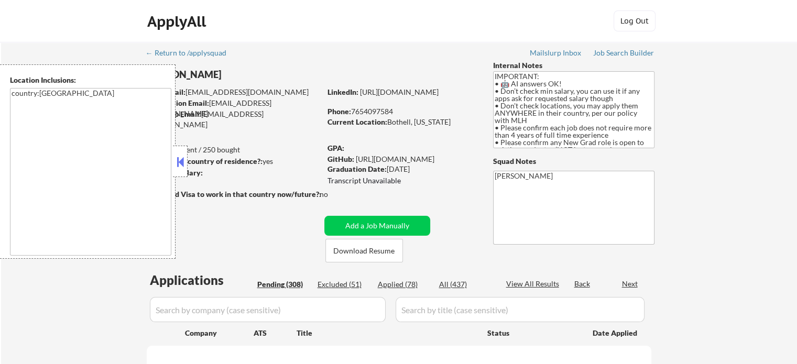
select select ""pending""
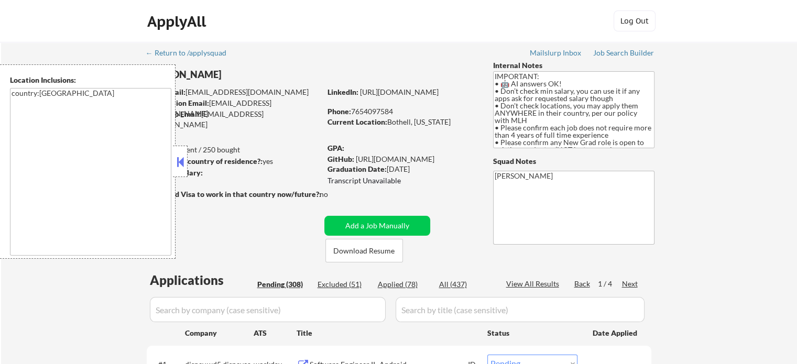
scroll to position [210, 0]
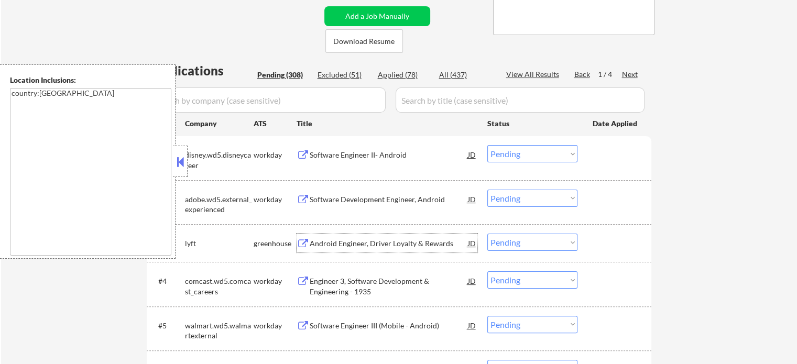
click at [402, 242] on div "Android Engineer, Driver Loyalty & Rewards" at bounding box center [389, 243] width 158 height 10
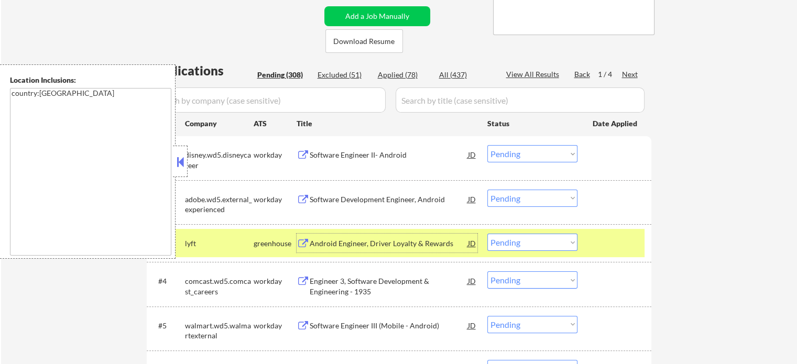
click at [614, 242] on div at bounding box center [616, 243] width 46 height 19
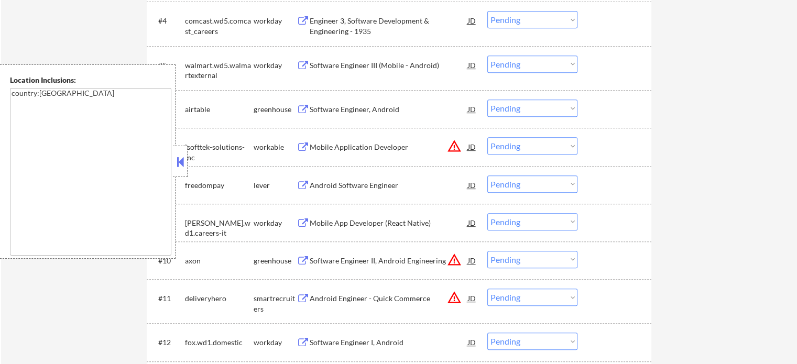
scroll to position [524, 0]
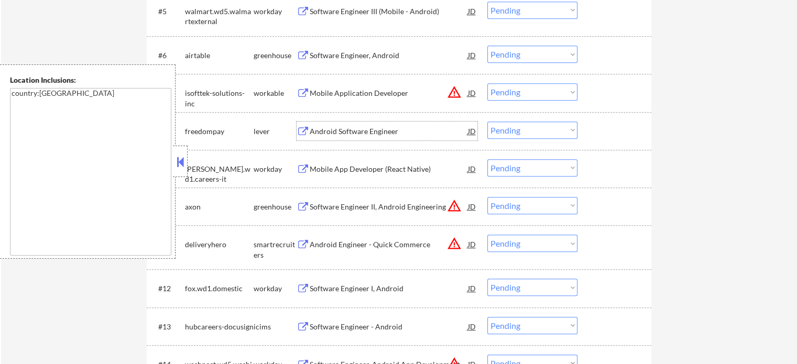
click at [371, 136] on div "Android Software Engineer" at bounding box center [389, 131] width 158 height 10
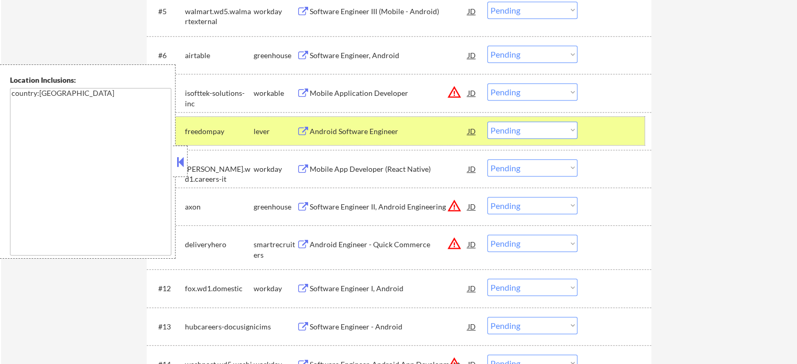
click at [617, 138] on div at bounding box center [616, 131] width 46 height 19
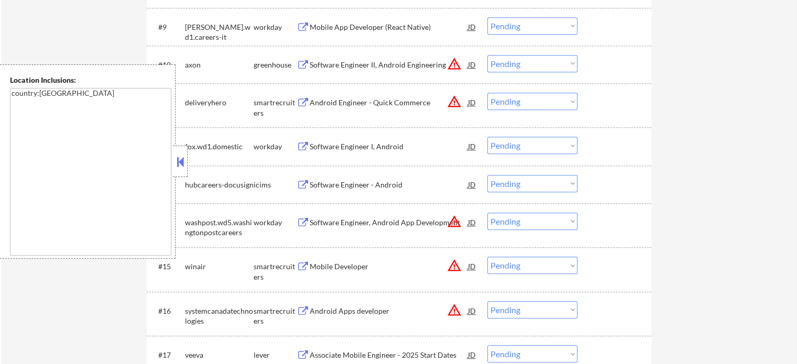
scroll to position [681, 0]
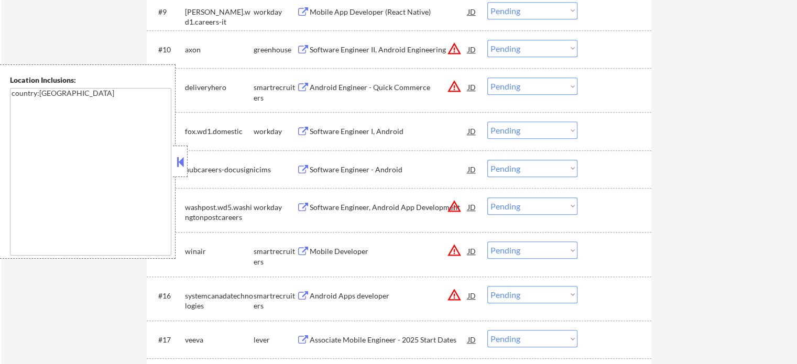
click at [344, 251] on div "Mobile Developer" at bounding box center [389, 251] width 158 height 10
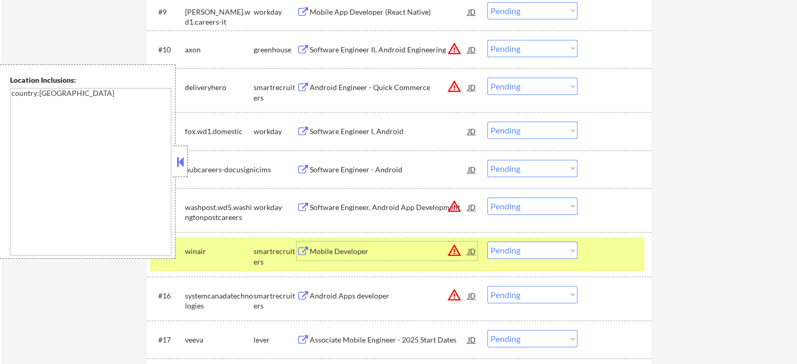
click at [523, 254] on select "Choose an option... Pending Applied Excluded (Questions) Excluded (Expired) Exc…" at bounding box center [532, 250] width 90 height 17
click at [487, 242] on select "Choose an option... Pending Applied Excluded (Questions) Excluded (Expired) Exc…" at bounding box center [532, 250] width 90 height 17
click at [620, 254] on div at bounding box center [616, 251] width 46 height 19
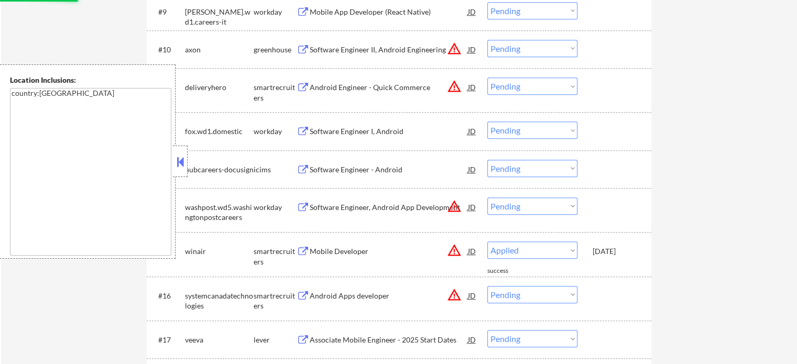
select select ""pending""
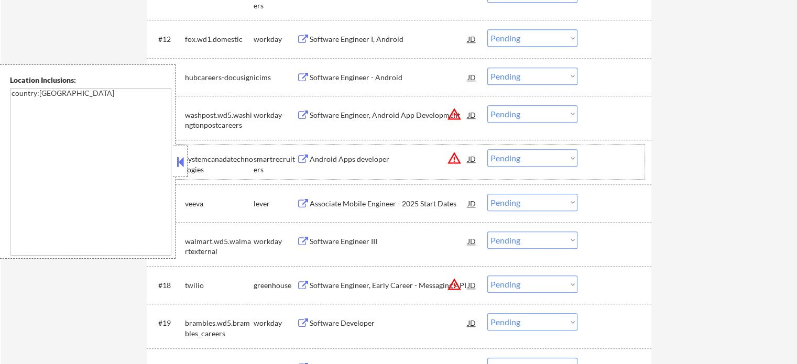
scroll to position [838, 0]
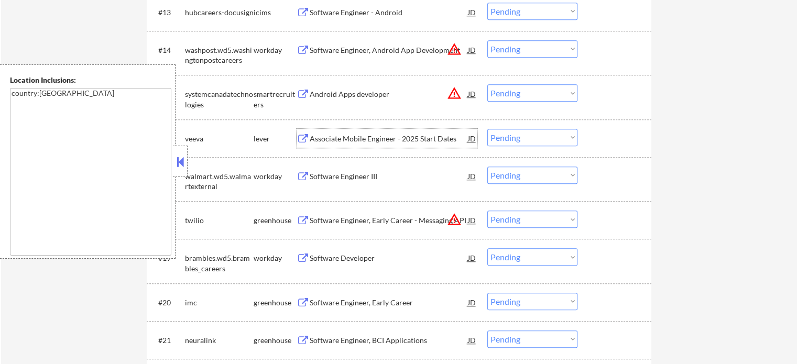
click at [344, 144] on div "Associate Mobile Engineer - 2025 Start Dates" at bounding box center [389, 138] width 158 height 19
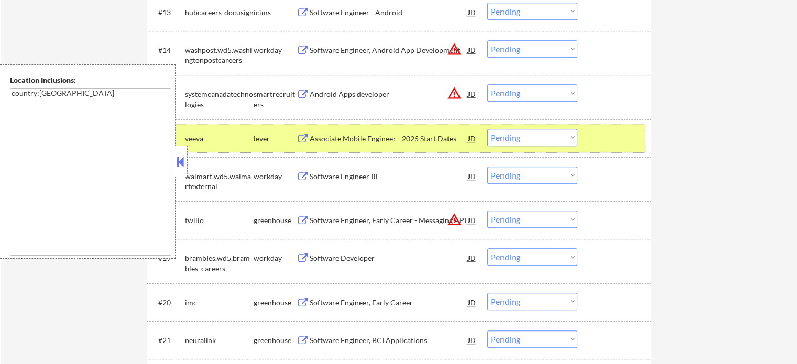
click at [619, 132] on div at bounding box center [616, 138] width 46 height 19
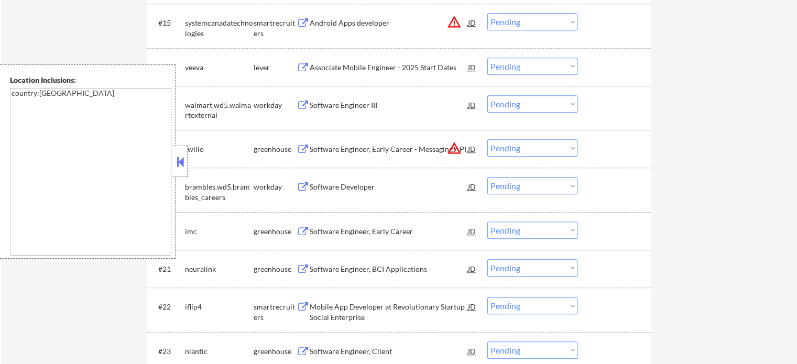
scroll to position [996, 0]
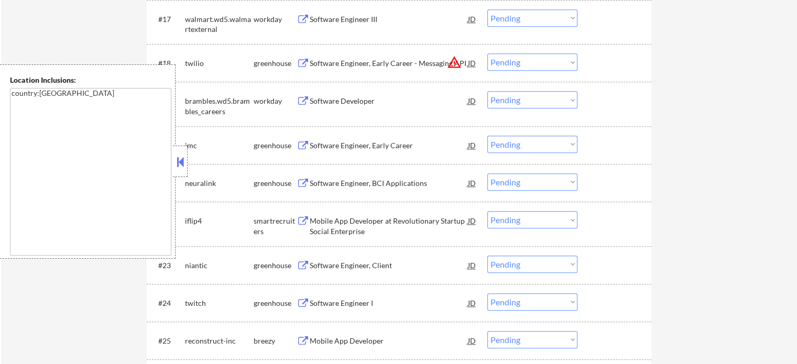
click at [384, 146] on div "Software Engineer, Early Career" at bounding box center [389, 145] width 158 height 10
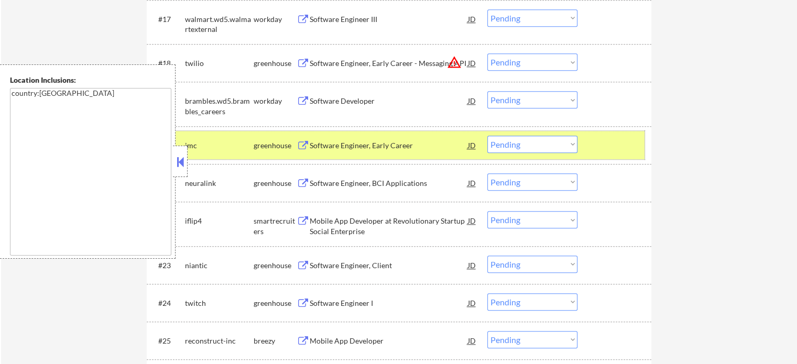
click at [619, 141] on div at bounding box center [616, 145] width 46 height 19
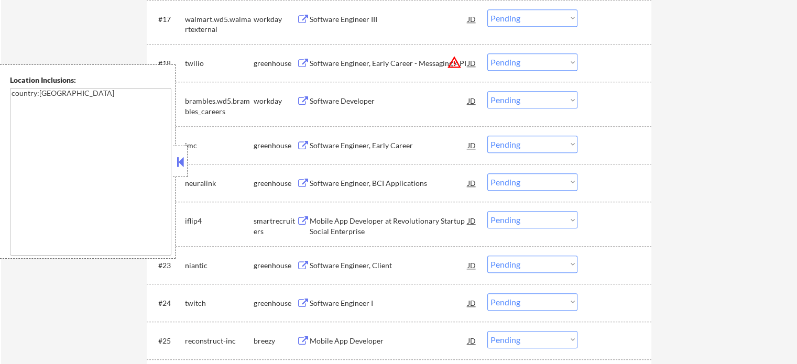
click at [386, 182] on div "Software Engineer, BCI Applications" at bounding box center [389, 183] width 158 height 10
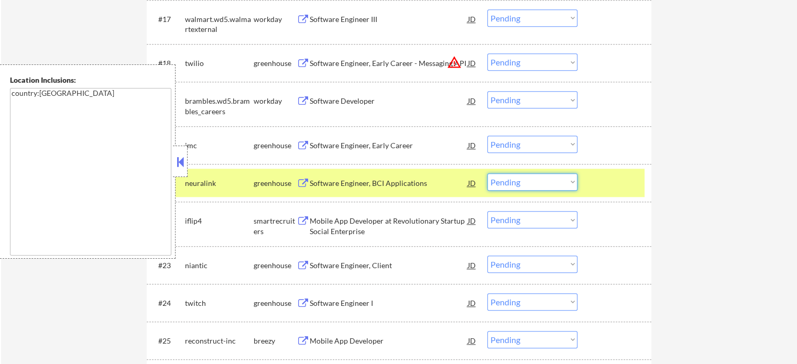
click at [529, 185] on select "Choose an option... Pending Applied Excluded (Questions) Excluded (Expired) Exc…" at bounding box center [532, 181] width 90 height 17
click at [487, 173] on select "Choose an option... Pending Applied Excluded (Questions) Excluded (Expired) Exc…" at bounding box center [532, 181] width 90 height 17
click at [605, 173] on div at bounding box center [616, 182] width 46 height 19
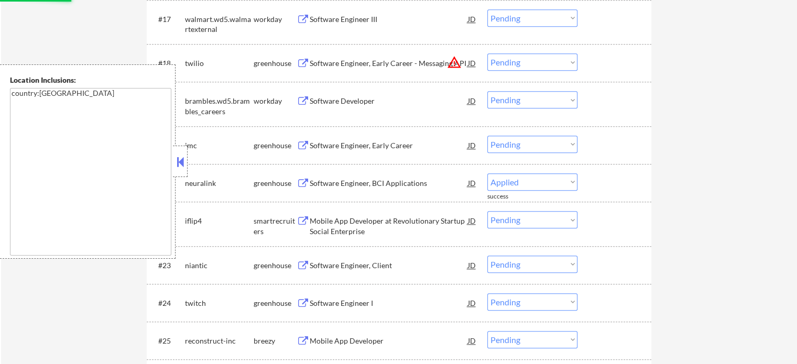
select select ""pending""
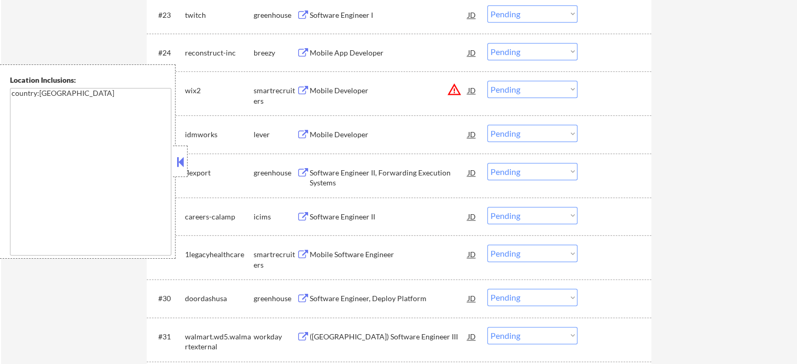
scroll to position [1310, 0]
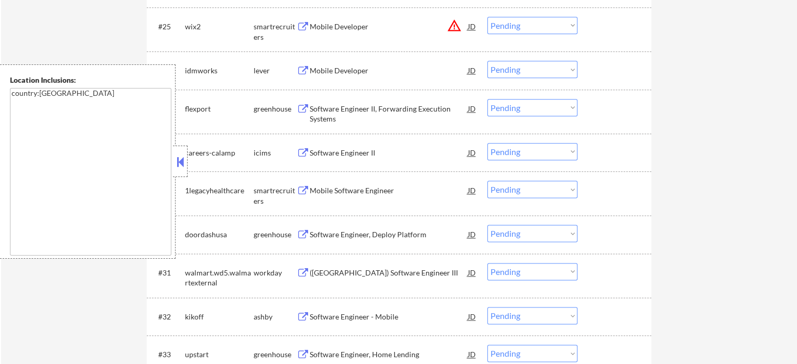
click at [304, 66] on button at bounding box center [303, 71] width 13 height 10
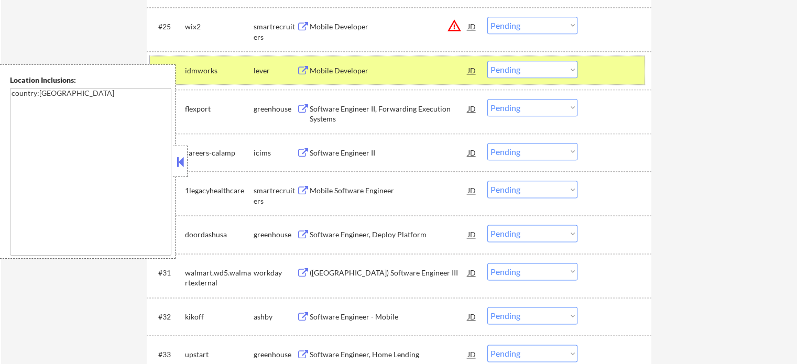
click at [610, 71] on div at bounding box center [616, 70] width 46 height 19
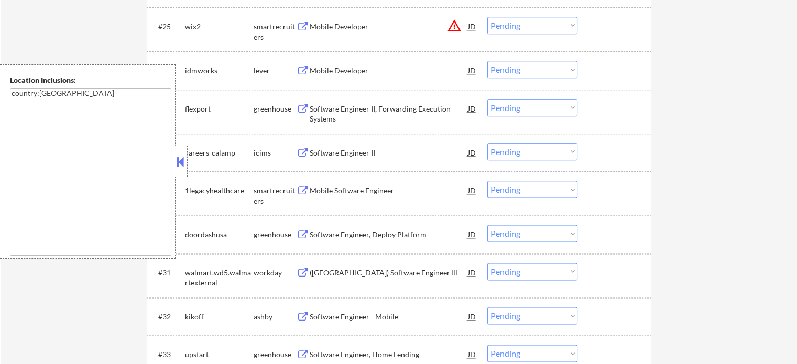
click at [343, 234] on div "Software Engineer, Deploy Platform" at bounding box center [389, 234] width 158 height 10
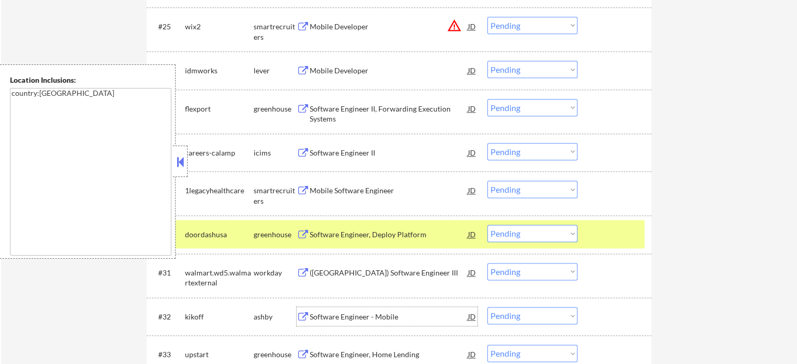
click at [389, 314] on div "Software Engineer - Mobile" at bounding box center [389, 317] width 158 height 10
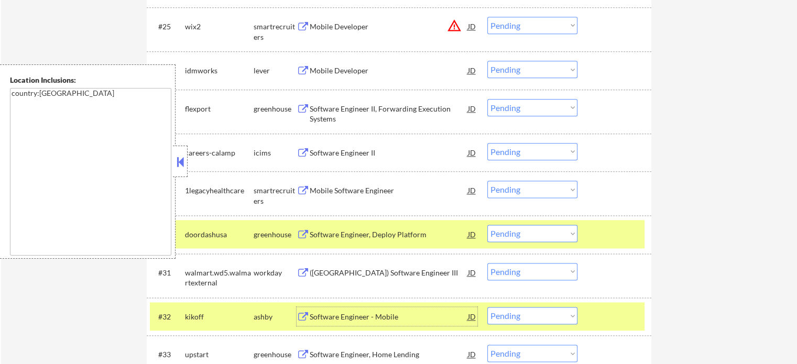
click at [567, 314] on select "Choose an option... Pending Applied Excluded (Questions) Excluded (Expired) Exc…" at bounding box center [532, 315] width 90 height 17
click at [487, 307] on select "Choose an option... Pending Applied Excluded (Questions) Excluded (Expired) Exc…" at bounding box center [532, 315] width 90 height 17
click at [610, 327] on div "#32 kikoff ashby Software Engineer - Mobile JD Choose an option... Pending Appl…" at bounding box center [397, 316] width 495 height 28
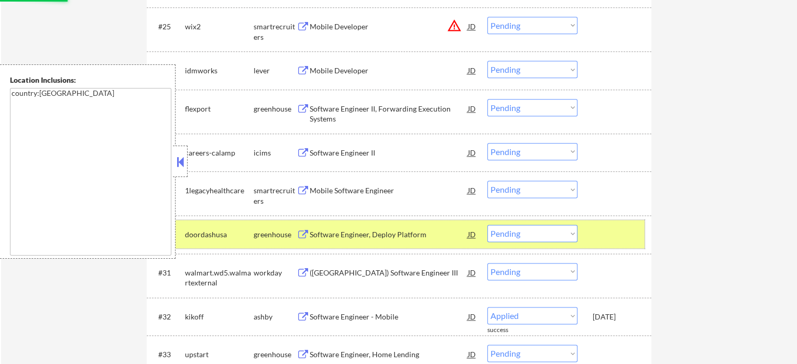
click at [604, 232] on div at bounding box center [616, 234] width 46 height 19
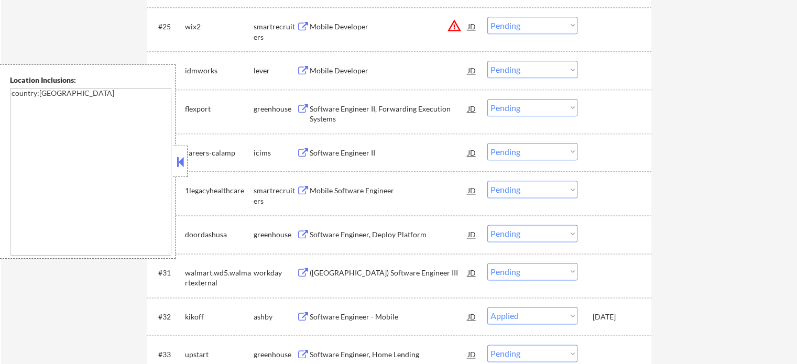
select select ""pending""
click at [358, 320] on div "Software Engineer, Home Lending" at bounding box center [389, 317] width 158 height 10
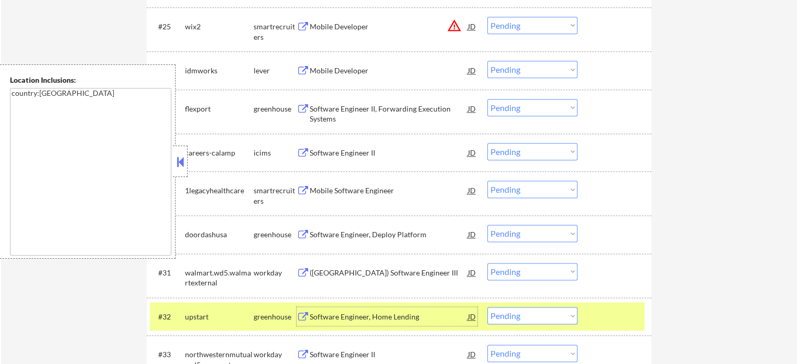
scroll to position [1415, 0]
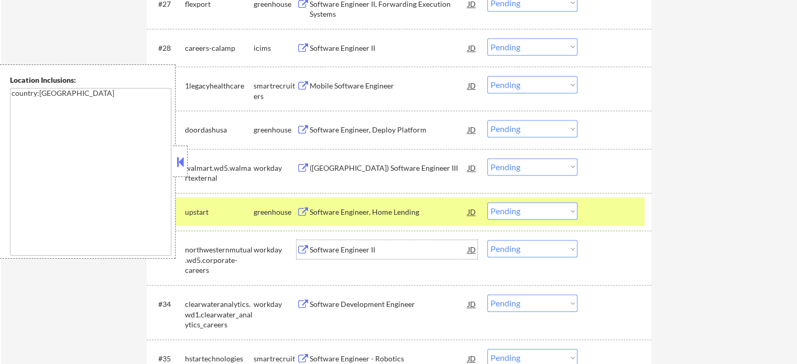
click at [354, 248] on div "Software Engineer II" at bounding box center [389, 250] width 158 height 10
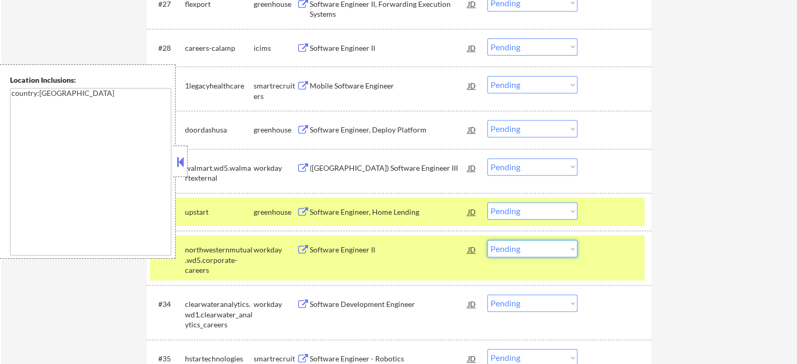
click at [559, 246] on select "Choose an option... Pending Applied Excluded (Questions) Excluded (Expired) Exc…" at bounding box center [532, 248] width 90 height 17
click at [487, 240] on select "Choose an option... Pending Applied Excluded (Questions) Excluded (Expired) Exc…" at bounding box center [532, 248] width 90 height 17
click at [604, 259] on div "#33 northwesternmutual.wd5.corporate-careers workday Software Engineer II JD Ch…" at bounding box center [397, 257] width 495 height 45
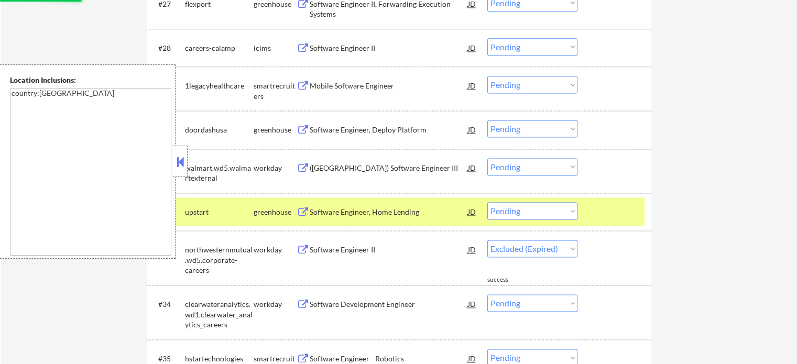
select select ""pending""
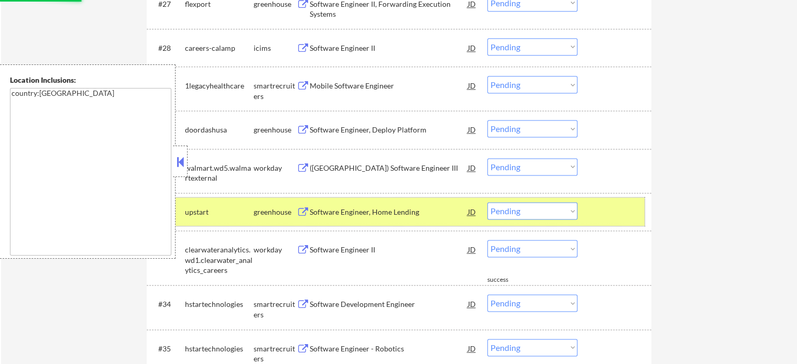
click at [610, 209] on div at bounding box center [616, 211] width 46 height 19
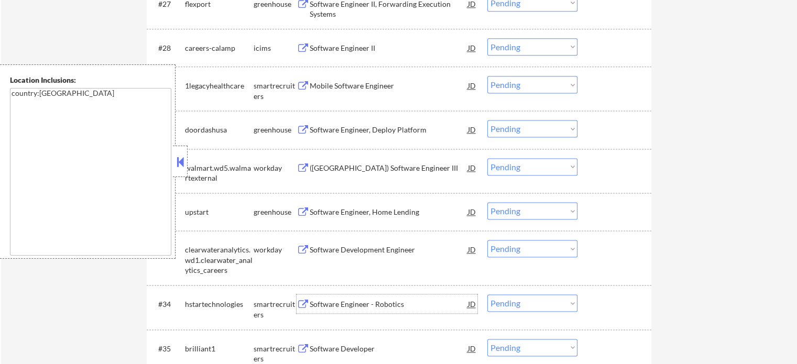
click at [379, 304] on div "Software Engineer - Robotics" at bounding box center [389, 304] width 158 height 10
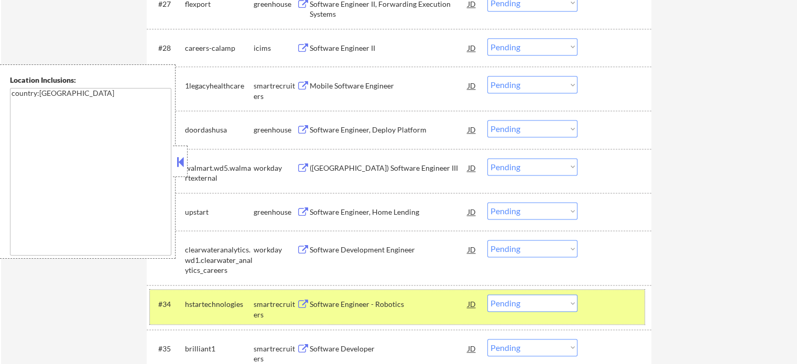
click at [599, 306] on div at bounding box center [616, 303] width 46 height 19
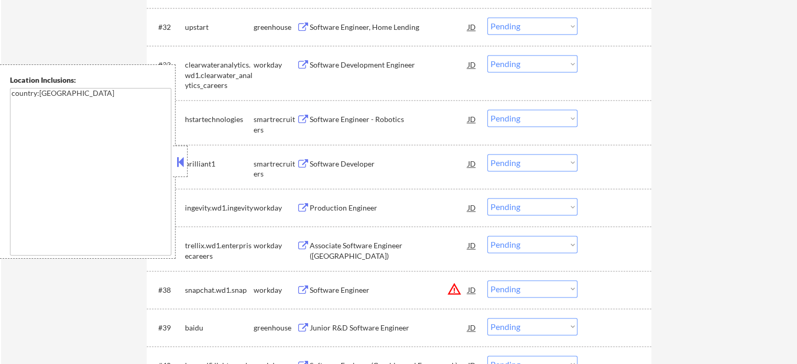
scroll to position [1624, 0]
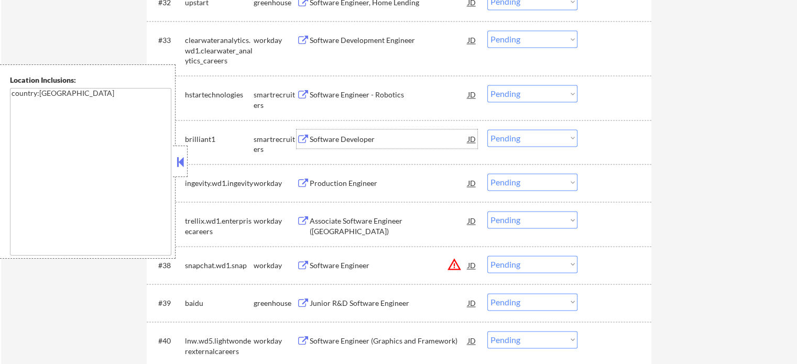
click at [337, 136] on div "Software Developer" at bounding box center [389, 139] width 158 height 10
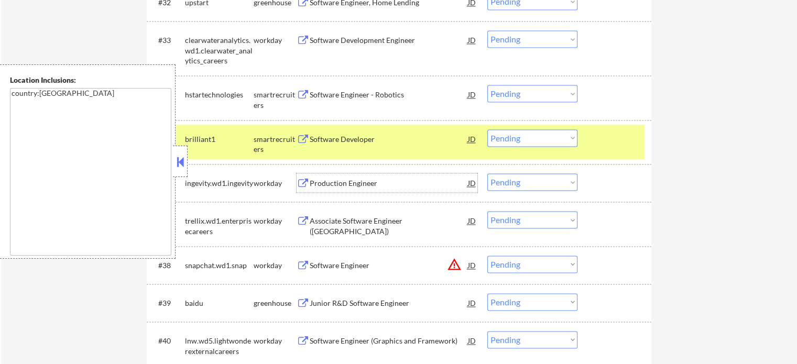
click at [368, 187] on div "Production Engineer" at bounding box center [389, 183] width 158 height 10
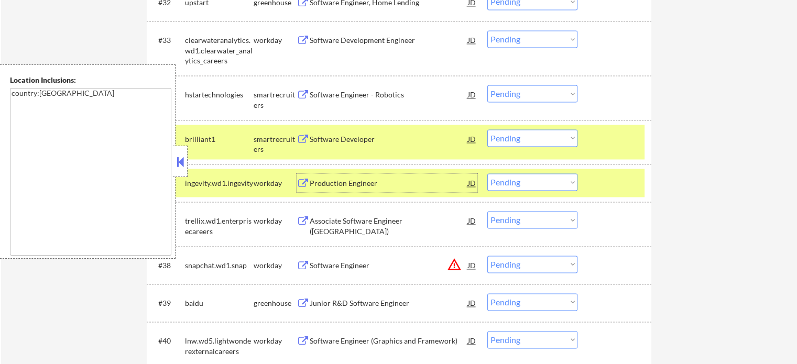
click at [597, 188] on div at bounding box center [616, 182] width 46 height 19
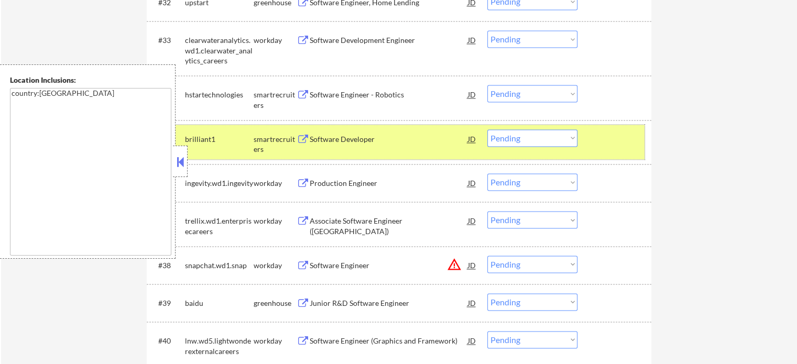
click at [607, 151] on div "#35 brilliant1 smartrecruiters Software Developer JD Choose an option... Pendin…" at bounding box center [397, 142] width 495 height 35
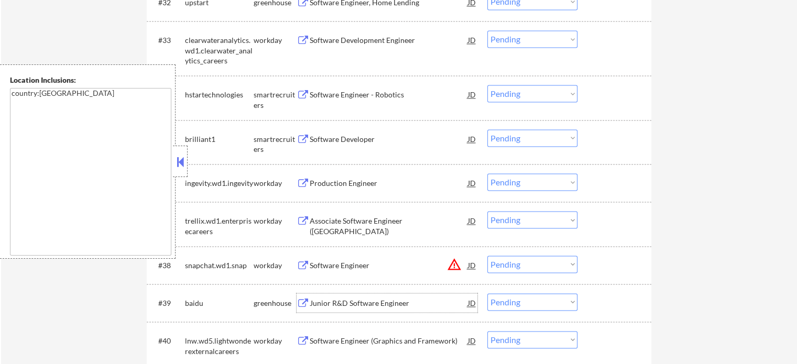
click at [348, 299] on div "Junior R&D Software Engineer" at bounding box center [389, 303] width 158 height 10
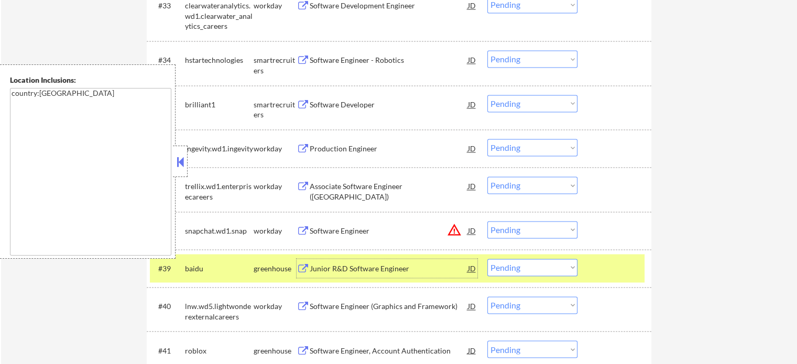
scroll to position [1677, 0]
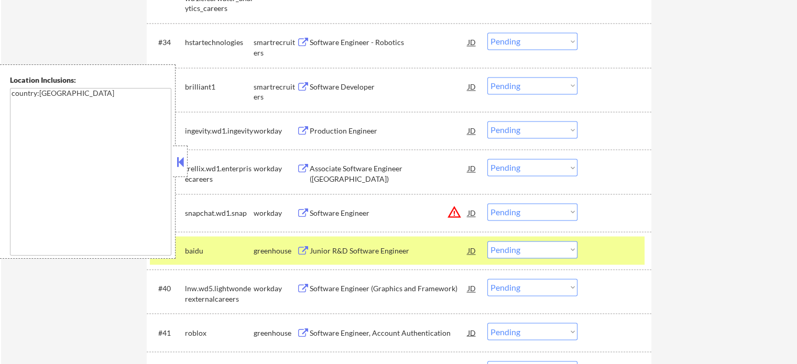
click at [624, 265] on div "#39 baidu greenhouse Junior R&D Software Engineer JD warning_amber Choose an op…" at bounding box center [399, 251] width 505 height 38
click at [625, 255] on div at bounding box center [616, 250] width 46 height 19
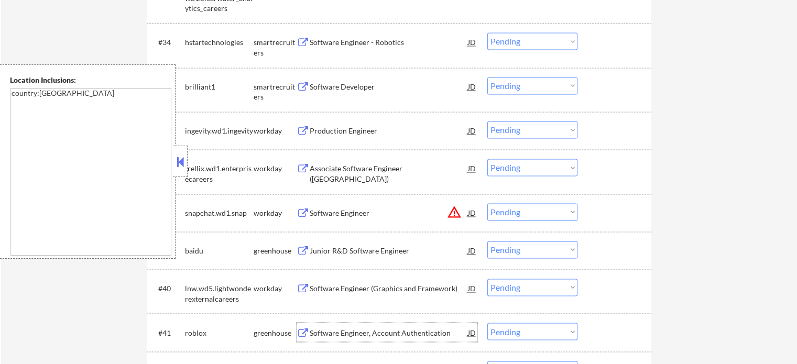
click at [390, 338] on div "Software Engineer, Account Authentication" at bounding box center [389, 332] width 158 height 19
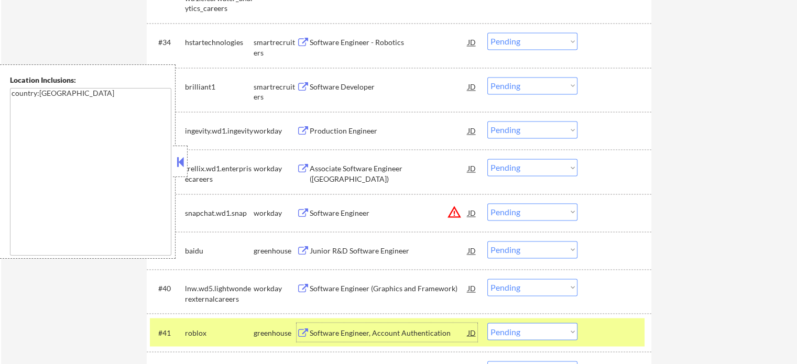
scroll to position [1781, 0]
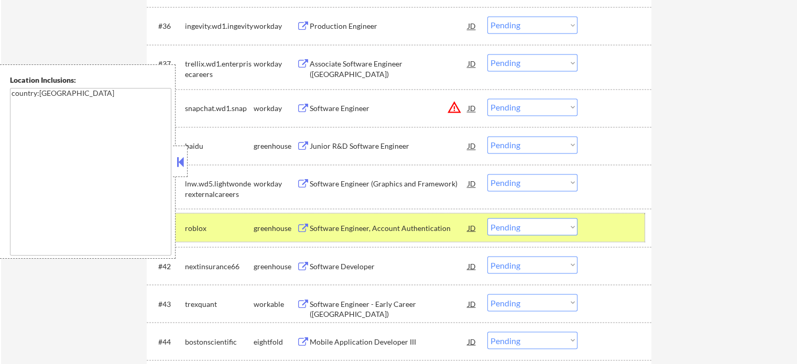
click at [610, 228] on div at bounding box center [616, 227] width 46 height 19
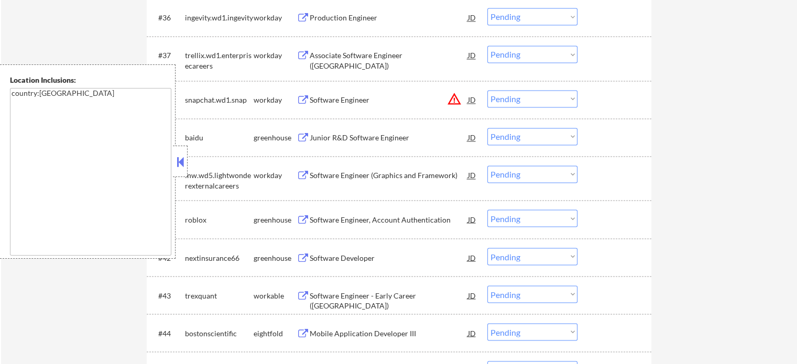
scroll to position [1991, 0]
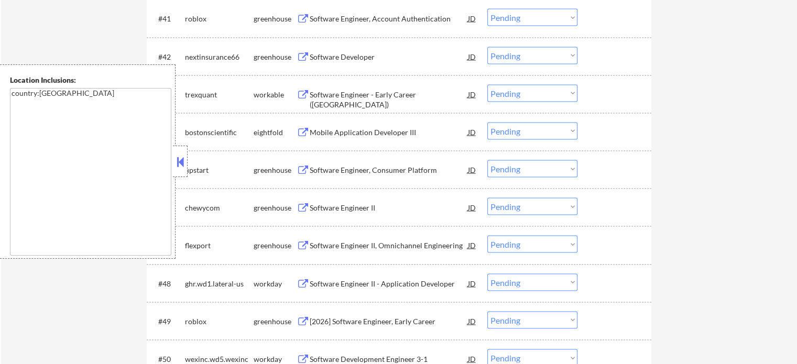
click at [365, 90] on div "Software Engineer - Early Career (USA)" at bounding box center [389, 99] width 158 height 20
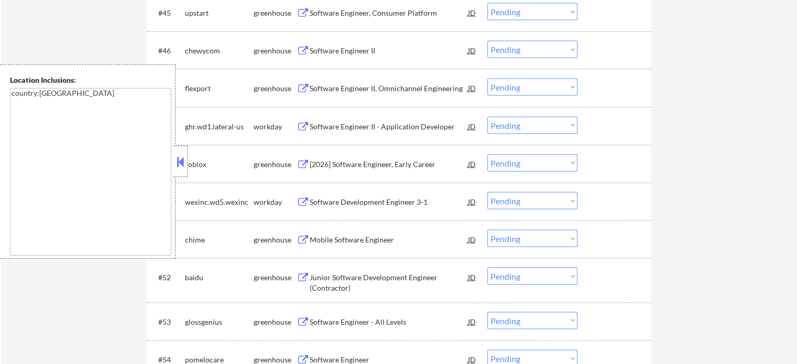
scroll to position [2148, 0]
drag, startPoint x: 380, startPoint y: 274, endPoint x: 381, endPoint y: 266, distance: 7.9
click at [380, 272] on div "Junior Software Development Engineer (Contractor)" at bounding box center [389, 279] width 158 height 25
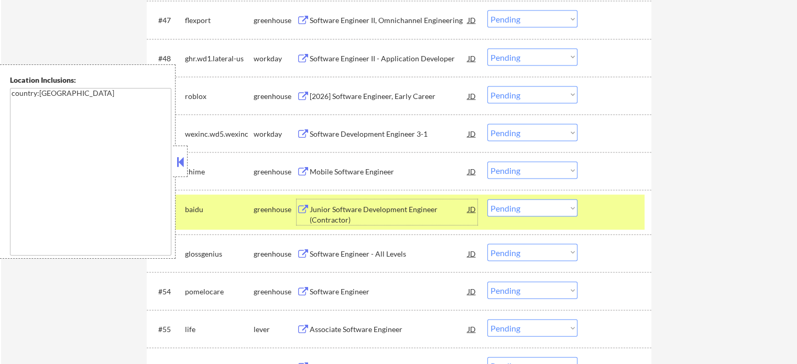
scroll to position [2358, 0]
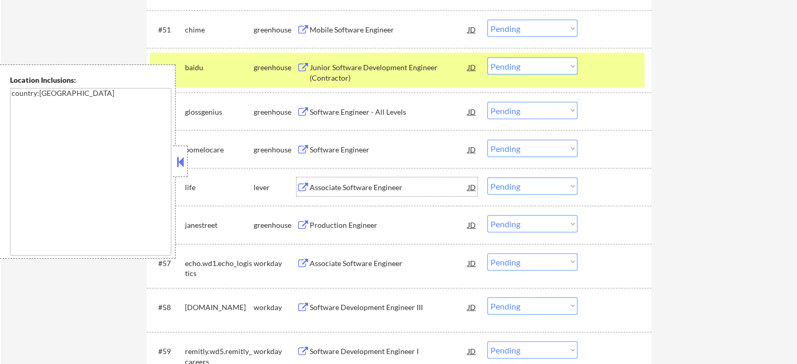
click at [364, 183] on div "Associate Software Engineer" at bounding box center [389, 187] width 158 height 10
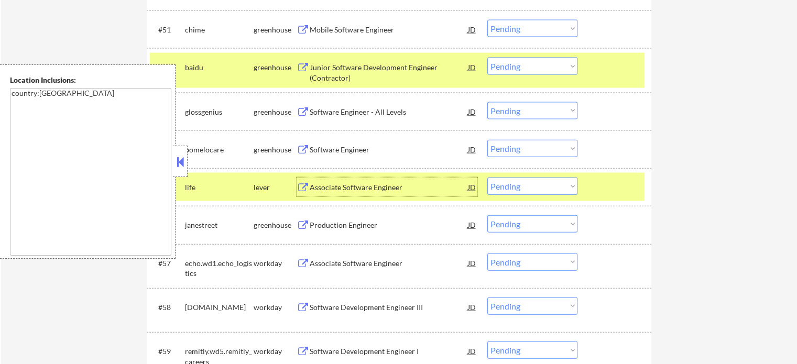
drag, startPoint x: 622, startPoint y: 187, endPoint x: 624, endPoint y: 165, distance: 21.5
click at [622, 180] on div at bounding box center [616, 187] width 46 height 19
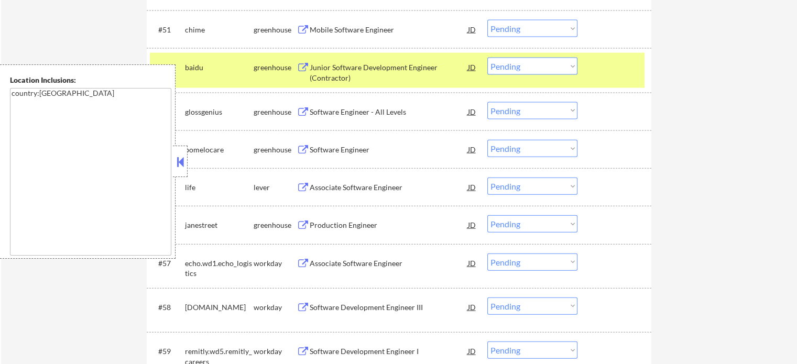
click at [618, 52] on div "#52 baidu greenhouse Junior Software Development Engineer (Contractor) JD Choos…" at bounding box center [399, 70] width 505 height 44
click at [617, 85] on div "#52 baidu greenhouse Junior Software Development Engineer (Contractor) JD Choos…" at bounding box center [397, 70] width 495 height 35
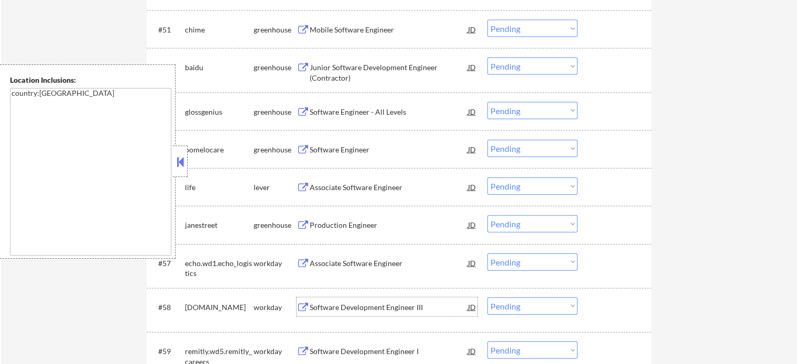
click at [338, 307] on div "Software Development Engineer III" at bounding box center [389, 307] width 158 height 10
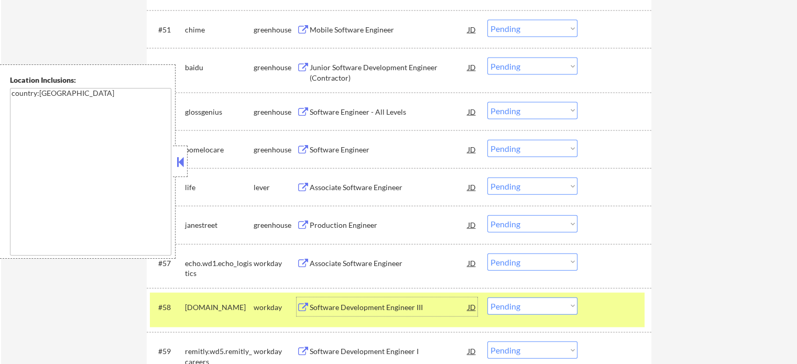
click at [554, 307] on select "Choose an option... Pending Applied Excluded (Questions) Excluded (Expired) Exc…" at bounding box center [532, 306] width 90 height 17
click at [487, 298] on select "Choose an option... Pending Applied Excluded (Questions) Excluded (Expired) Exc…" at bounding box center [532, 306] width 90 height 17
click at [605, 312] on div at bounding box center [616, 307] width 46 height 19
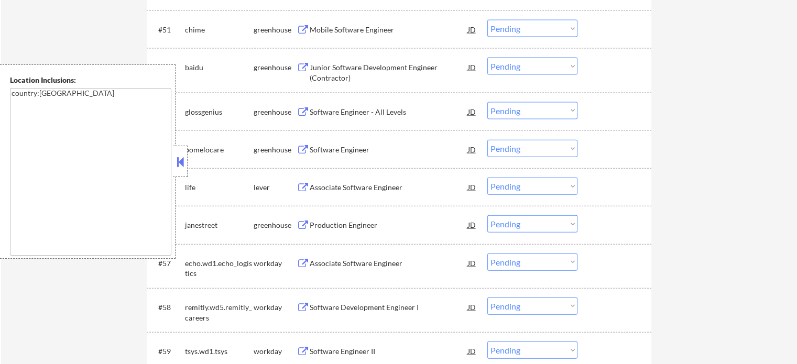
click at [403, 305] on div "Software Development Engineer I" at bounding box center [389, 307] width 158 height 10
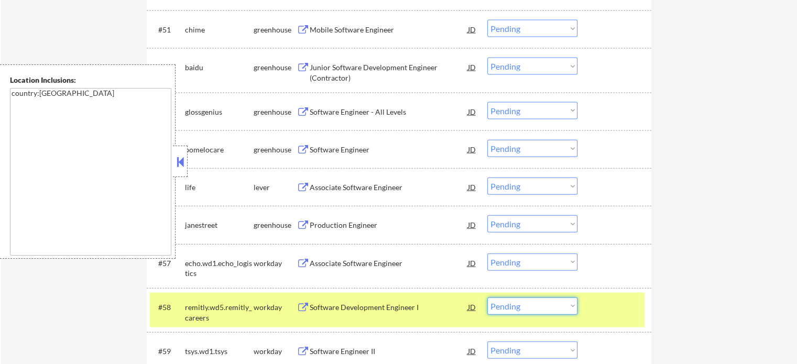
click at [521, 305] on select "Choose an option... Pending Applied Excluded (Questions) Excluded (Expired) Exc…" at bounding box center [532, 306] width 90 height 17
click at [487, 298] on select "Choose an option... Pending Applied Excluded (Questions) Excluded (Expired) Exc…" at bounding box center [532, 306] width 90 height 17
click at [595, 319] on div "#58 remitly.wd5.remitly_careers workday Software Development Engineer I JD Choo…" at bounding box center [397, 310] width 495 height 35
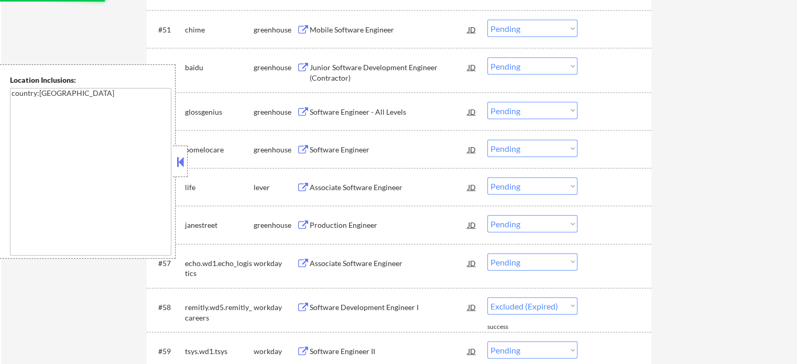
select select ""pending""
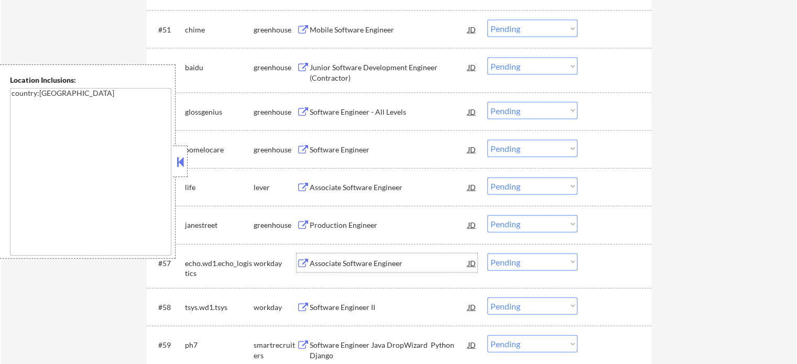
click at [358, 264] on div "Associate Software Engineer" at bounding box center [389, 263] width 158 height 10
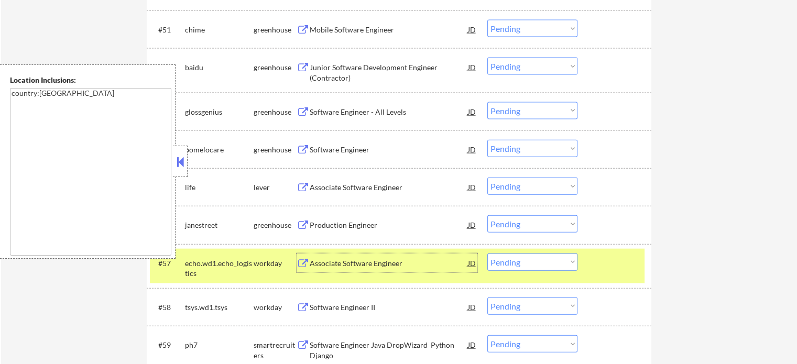
click at [521, 265] on select "Choose an option... Pending Applied Excluded (Questions) Excluded (Expired) Exc…" at bounding box center [532, 262] width 90 height 17
click at [487, 254] on select "Choose an option... Pending Applied Excluded (Questions) Excluded (Expired) Exc…" at bounding box center [532, 262] width 90 height 17
click at [585, 255] on div "#57 echo.wd1.echo_logistics workday Associate Software Engineer JD Choose an op…" at bounding box center [397, 266] width 495 height 35
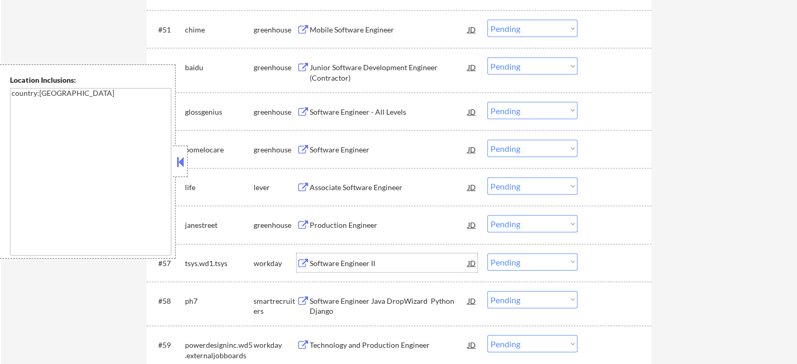
click at [356, 266] on div "Software Engineer II" at bounding box center [389, 263] width 158 height 10
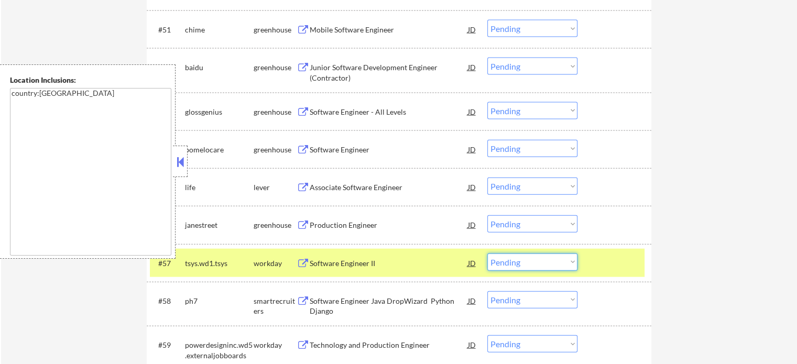
click at [515, 264] on select "Choose an option... Pending Applied Excluded (Questions) Excluded (Expired) Exc…" at bounding box center [532, 262] width 90 height 17
click at [487, 254] on select "Choose an option... Pending Applied Excluded (Questions) Excluded (Expired) Exc…" at bounding box center [532, 262] width 90 height 17
click at [586, 259] on div "#57 tsys.wd1.tsys workday Software Engineer II JD Choose an option... Pending A…" at bounding box center [397, 263] width 495 height 28
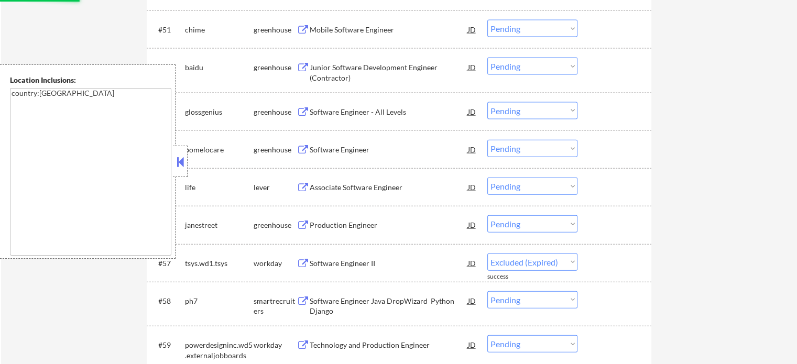
select select ""pending""
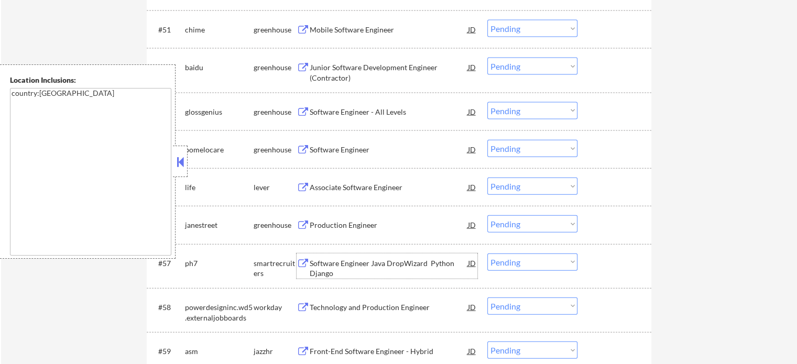
click at [434, 256] on div "Software Engineer Java DropWizard Python Django" at bounding box center [389, 266] width 158 height 25
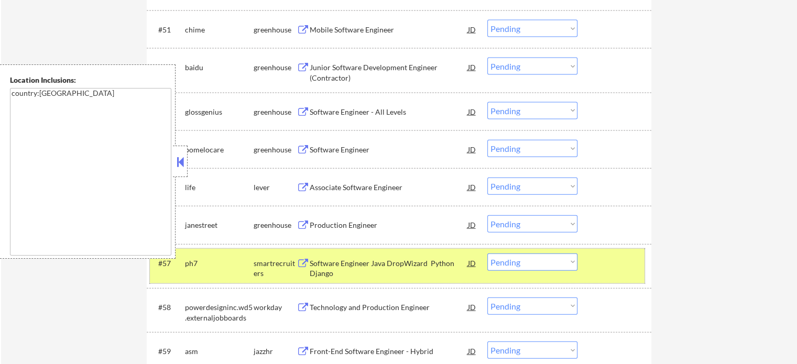
click at [627, 270] on div at bounding box center [616, 263] width 46 height 19
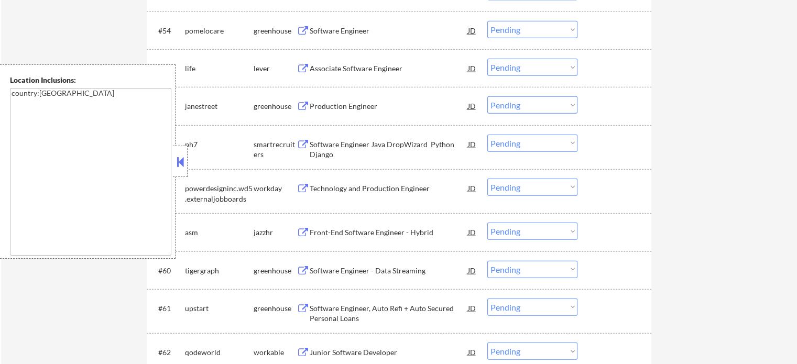
scroll to position [2515, 0]
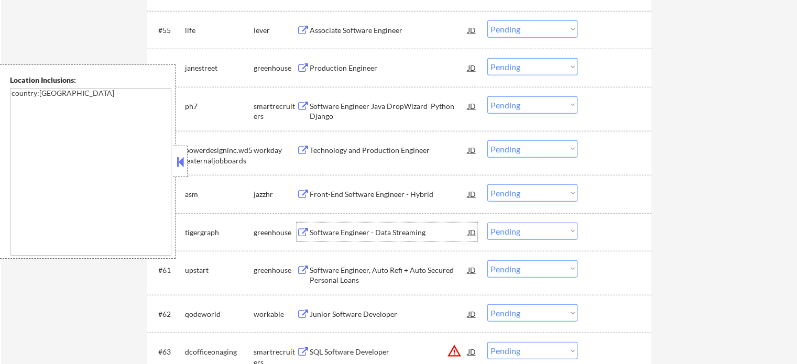
click at [381, 239] on div "Software Engineer - Data Streaming" at bounding box center [389, 232] width 158 height 19
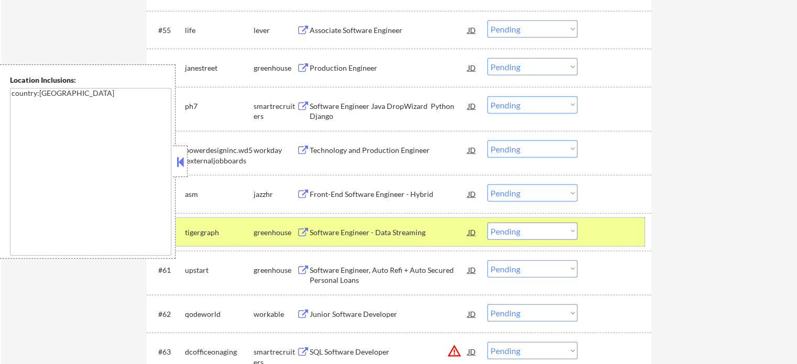
click at [614, 239] on div at bounding box center [616, 232] width 46 height 19
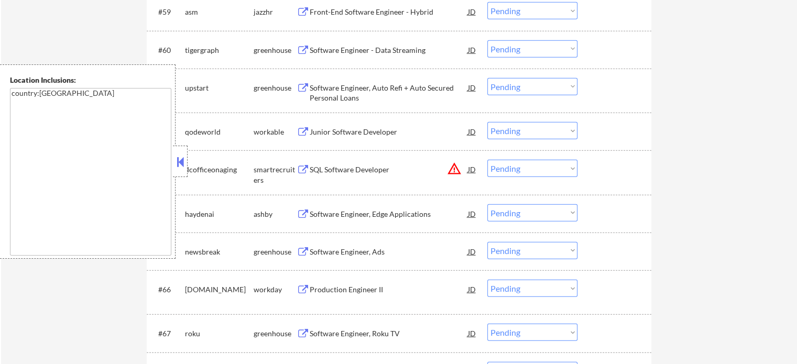
scroll to position [2725, 0]
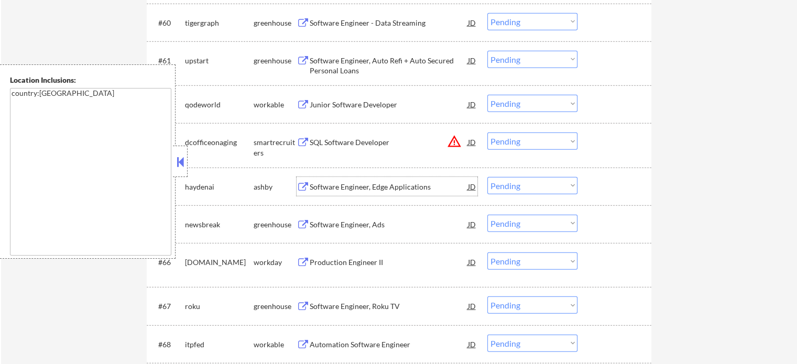
click at [360, 192] on div "Software Engineer, Edge Applications" at bounding box center [389, 186] width 158 height 19
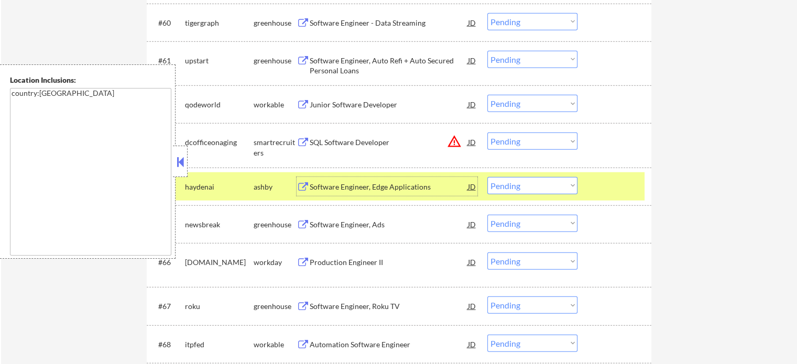
click at [584, 184] on div "#64 haydenai ashby Software Engineer, Edge Applications JD warning_amber Choose…" at bounding box center [397, 186] width 495 height 28
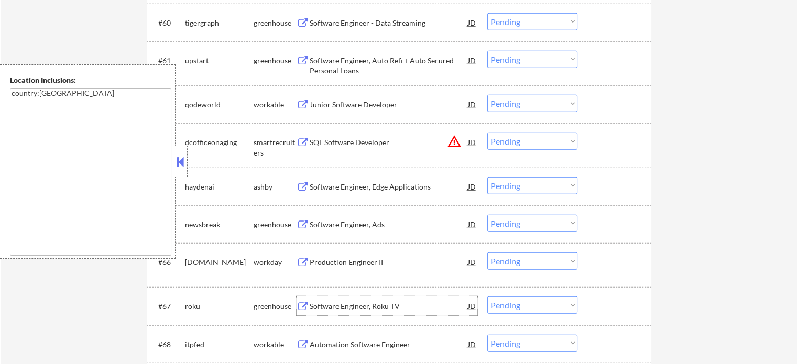
click at [386, 305] on div "Software Engineer, Roku TV" at bounding box center [389, 306] width 158 height 10
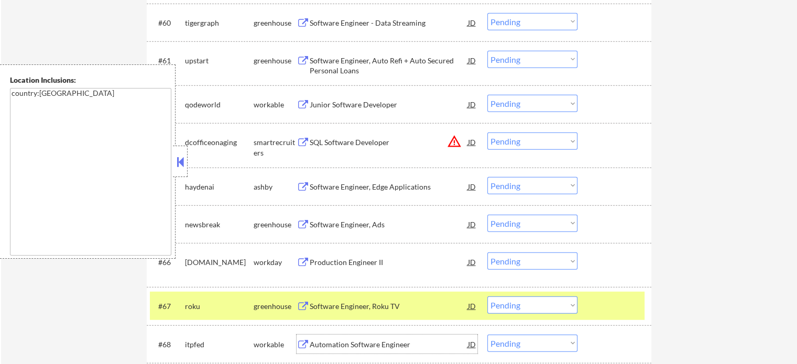
click at [355, 335] on div "Automation Software Engineer" at bounding box center [389, 344] width 158 height 19
